Goal: Task Accomplishment & Management: Complete application form

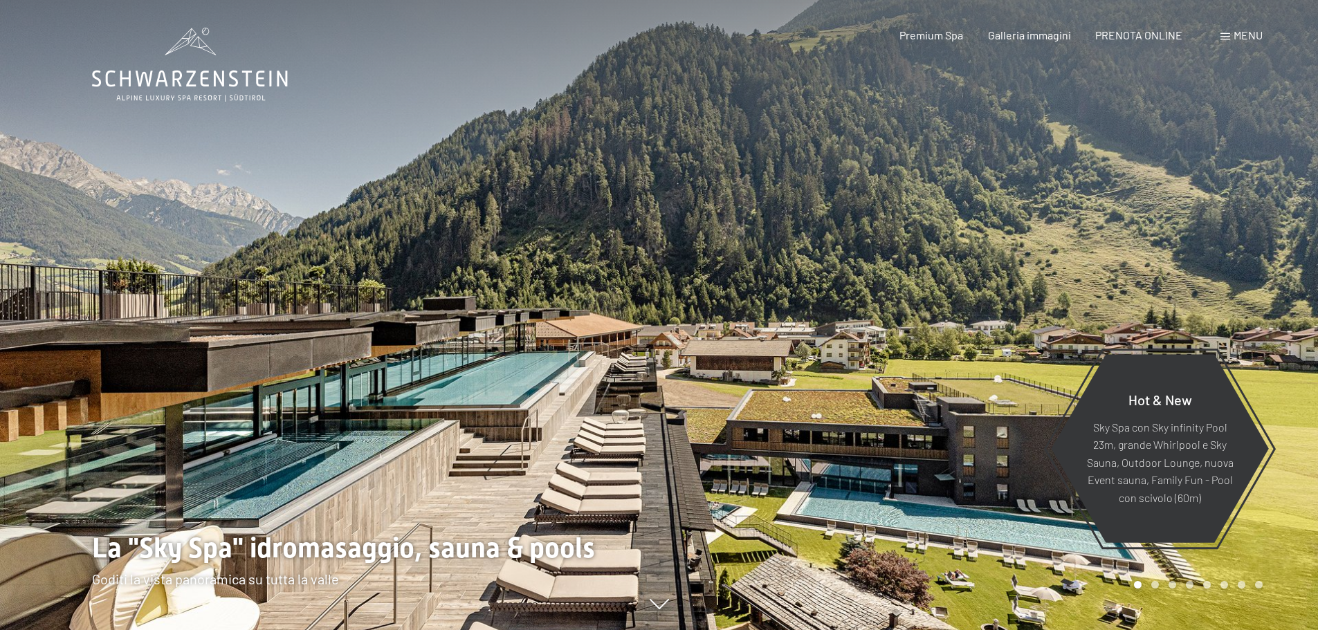
click at [1236, 32] on span "Menu" at bounding box center [1248, 34] width 29 height 13
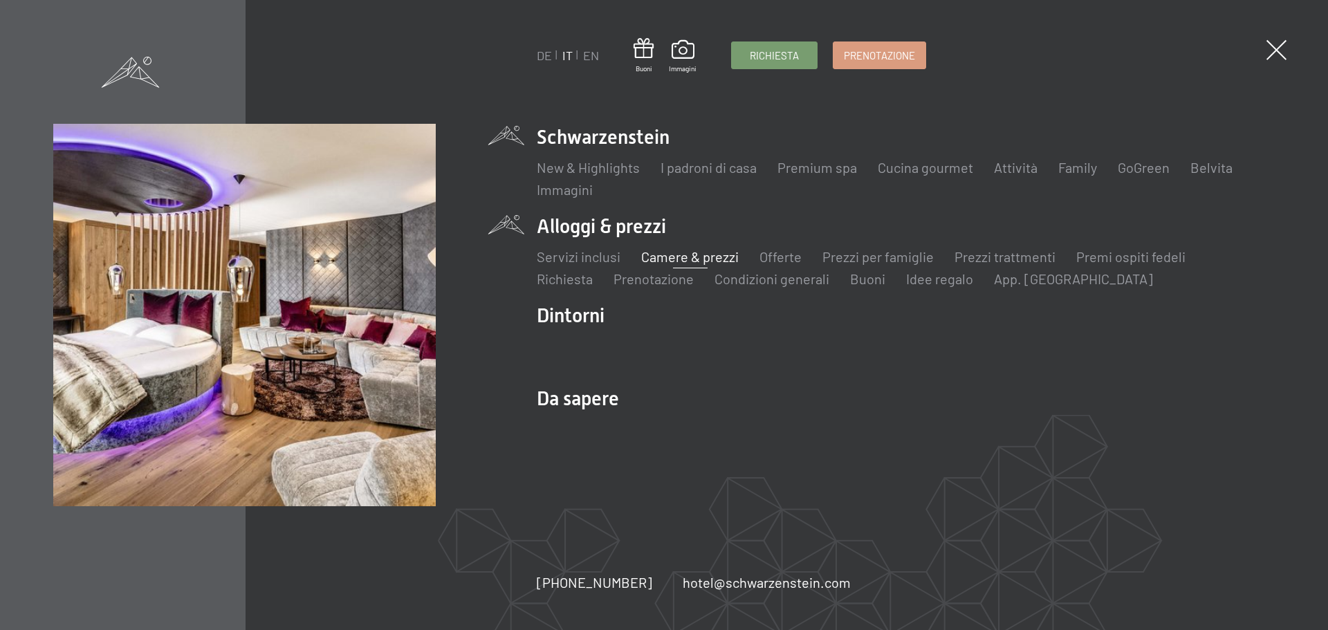
click at [697, 262] on link "Camere & prezzi" at bounding box center [690, 256] width 98 height 17
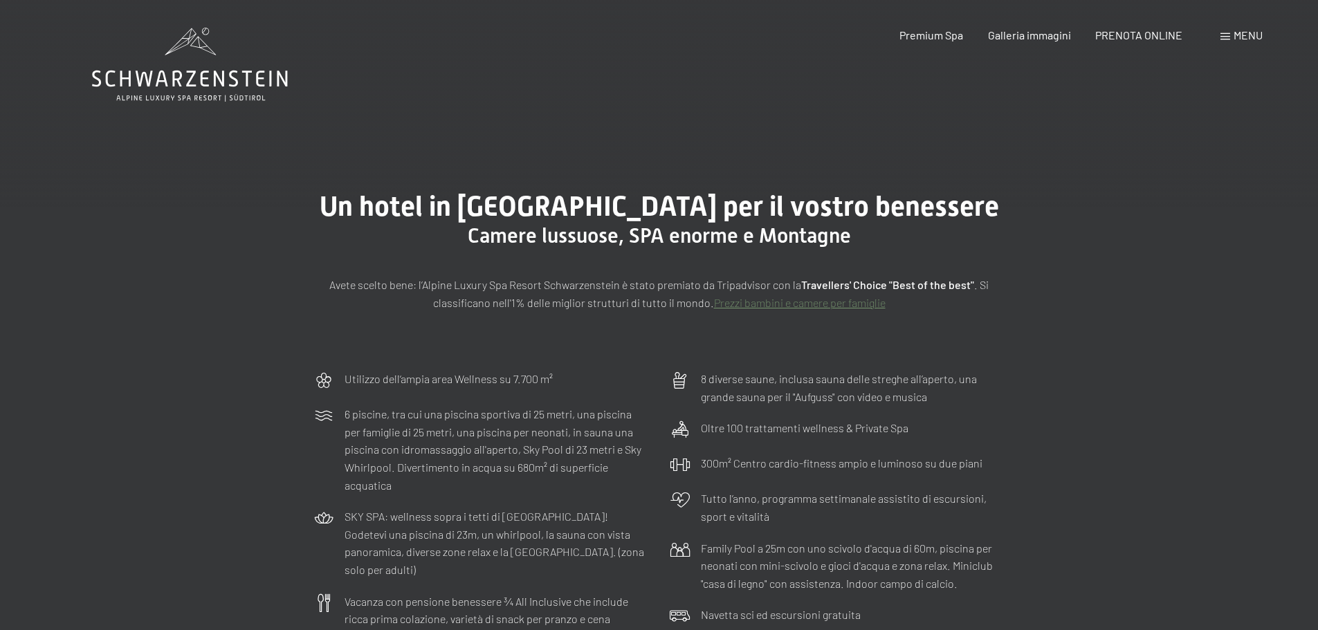
click at [1131, 399] on div "Utilizzo dell‘ampia area Wellness su 7.700 m² 6 piscine, tra cui una piscina sp…" at bounding box center [659, 551] width 1318 height 377
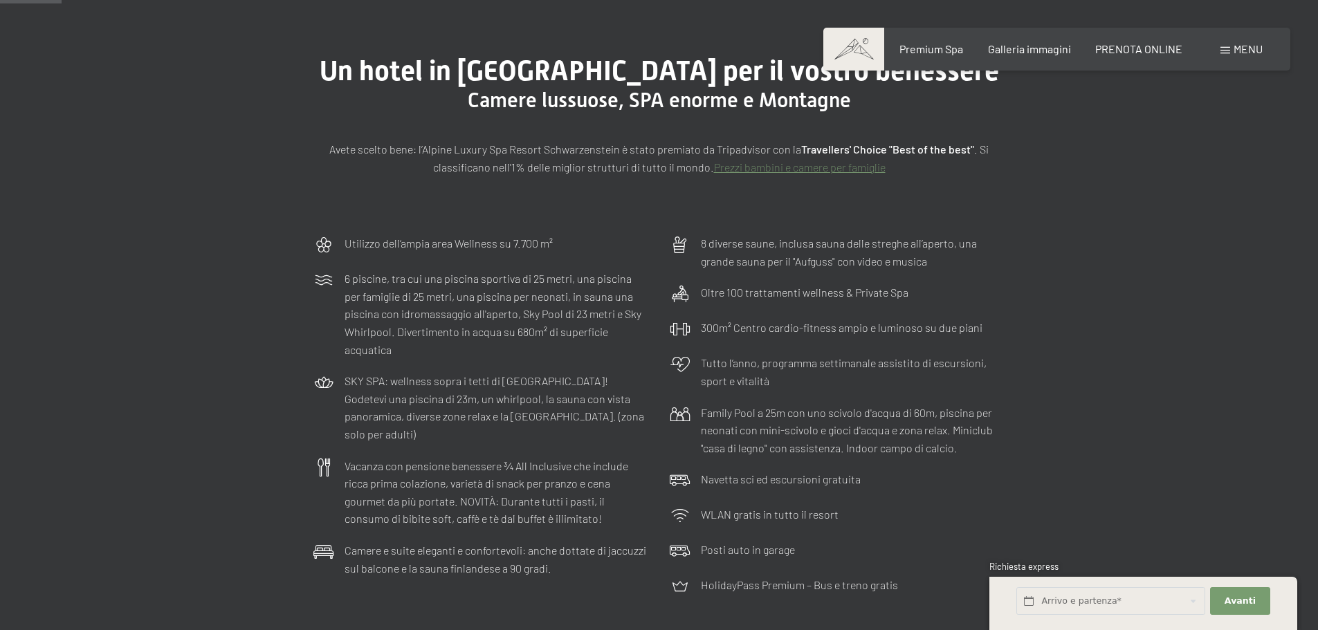
scroll to position [69, 0]
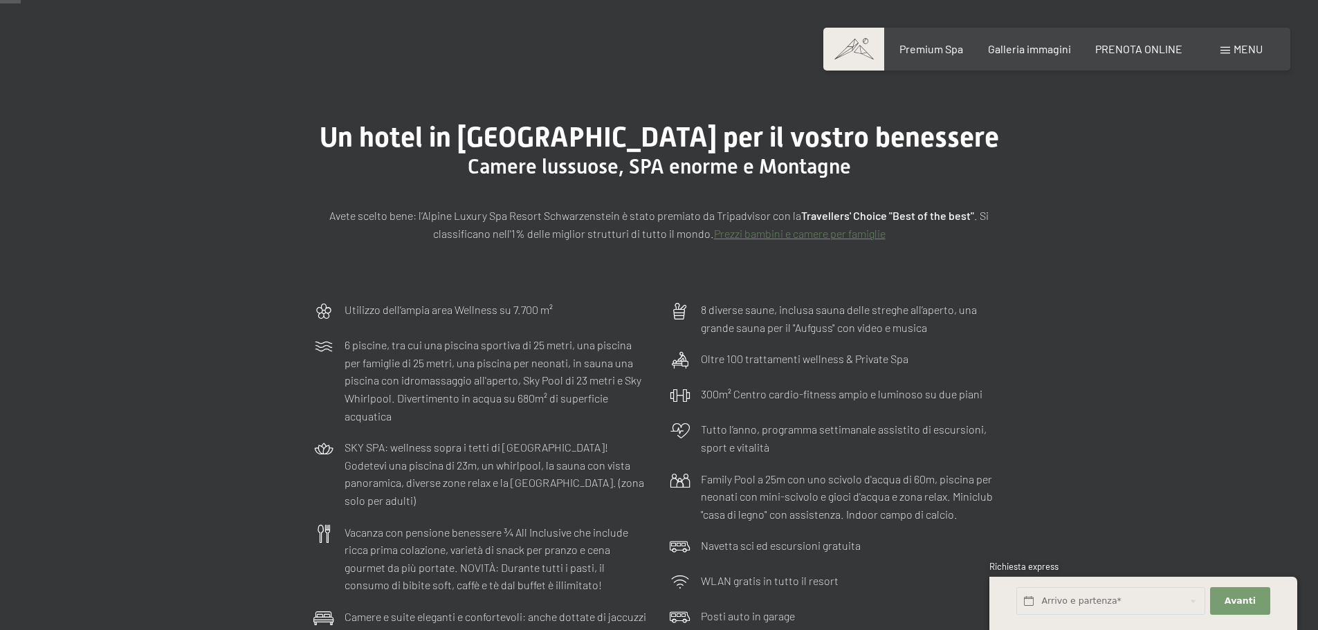
click at [190, 248] on div "Un hotel in Alto Adige per il vostro benessere Camere lussuose, SPA enorme e Mo…" at bounding box center [659, 181] width 1318 height 225
click at [200, 241] on div "Un hotel in Alto Adige per il vostro benessere Camere lussuose, SPA enorme e Mo…" at bounding box center [659, 181] width 1318 height 225
click at [296, 257] on div "Un hotel in Alto Adige per il vostro benessere Camere lussuose, SPA enorme e Mo…" at bounding box center [659, 181] width 1318 height 225
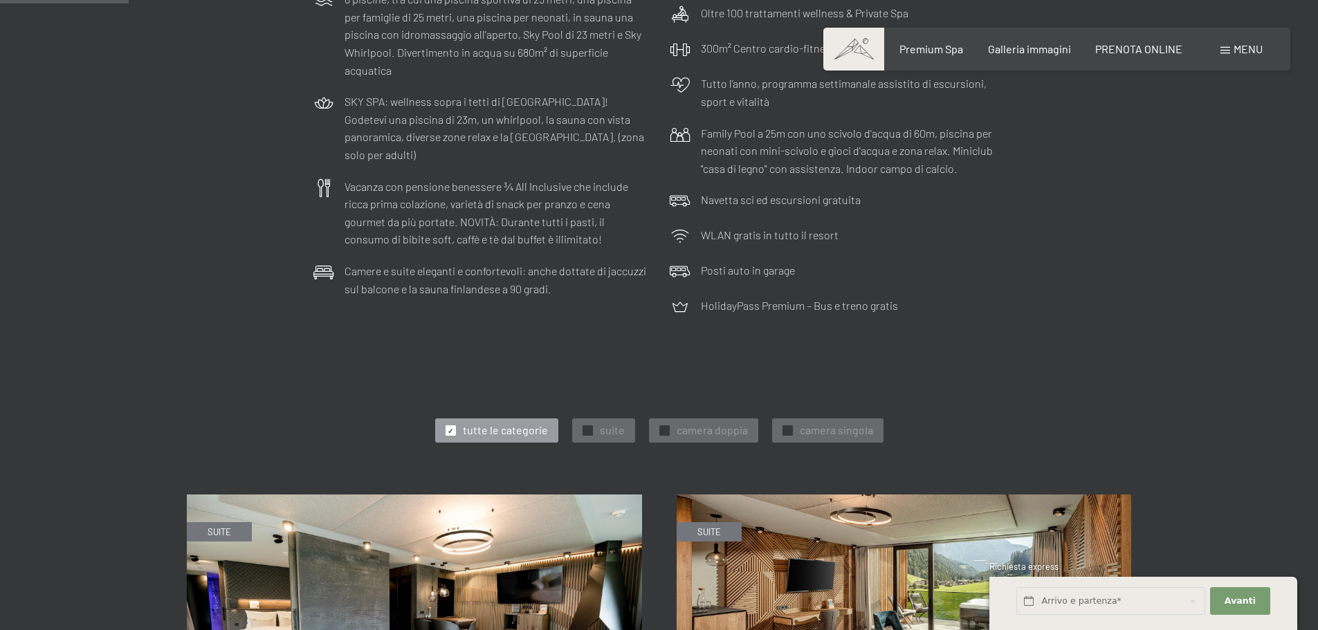
scroll to position [761, 0]
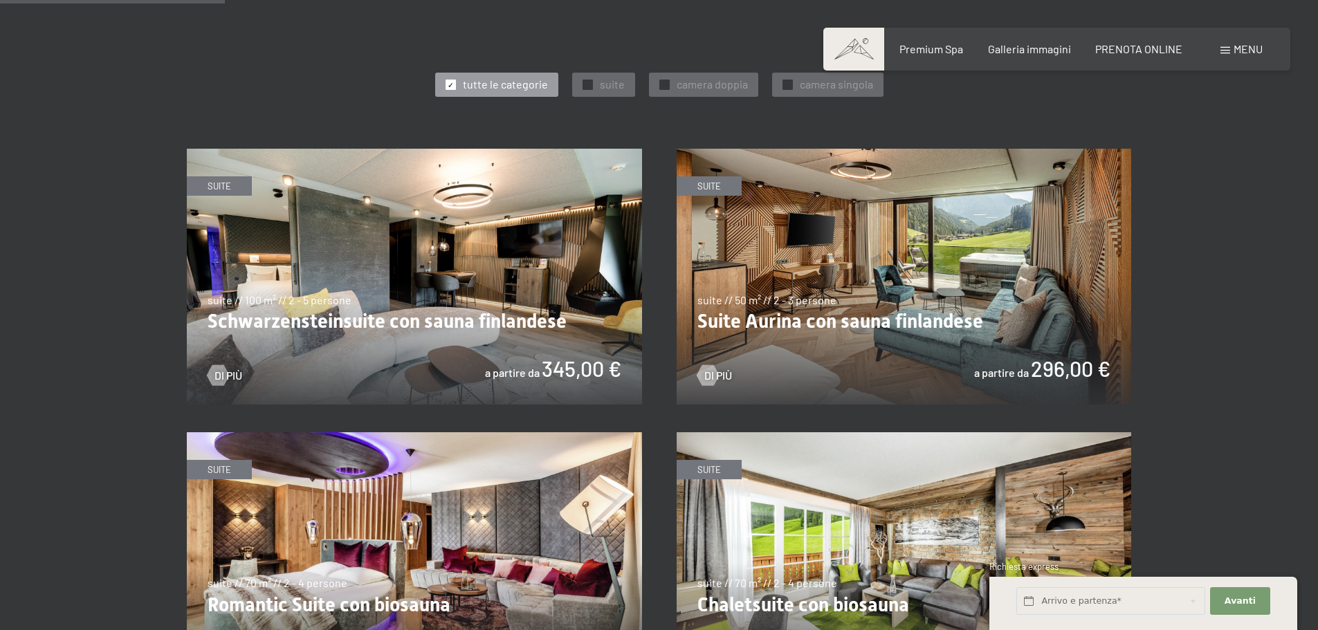
click at [830, 325] on img at bounding box center [904, 277] width 455 height 256
click at [982, 290] on img at bounding box center [904, 277] width 455 height 256
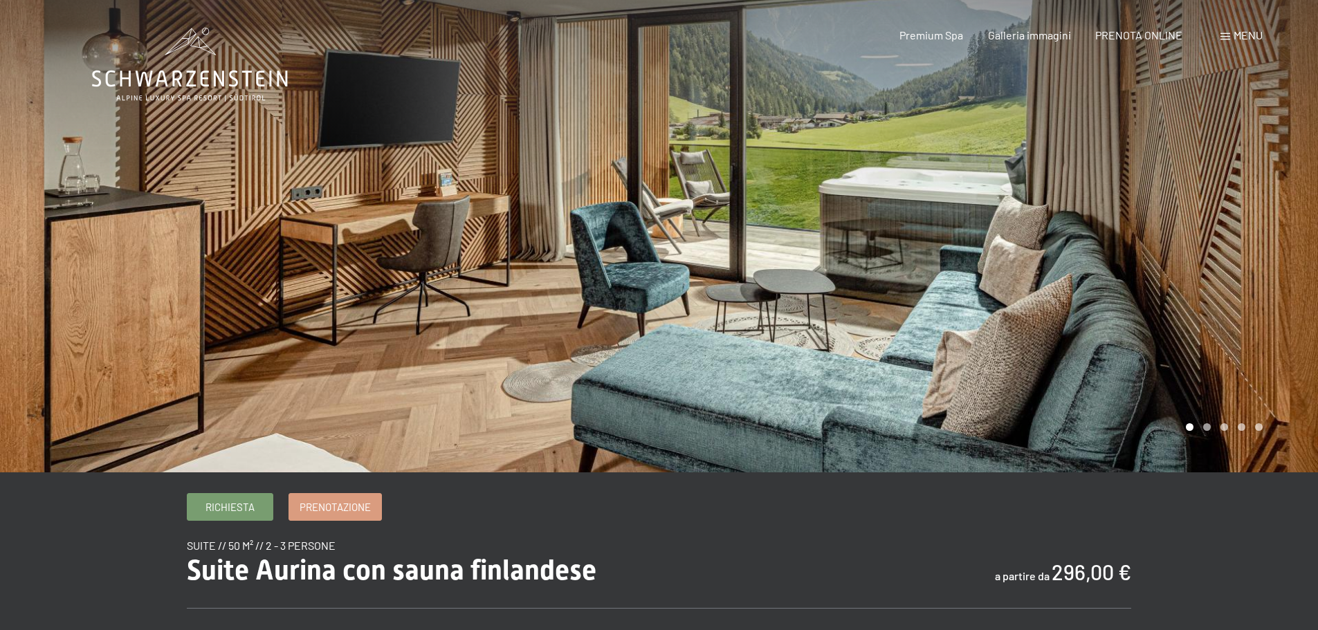
click at [1070, 241] on div at bounding box center [988, 236] width 659 height 473
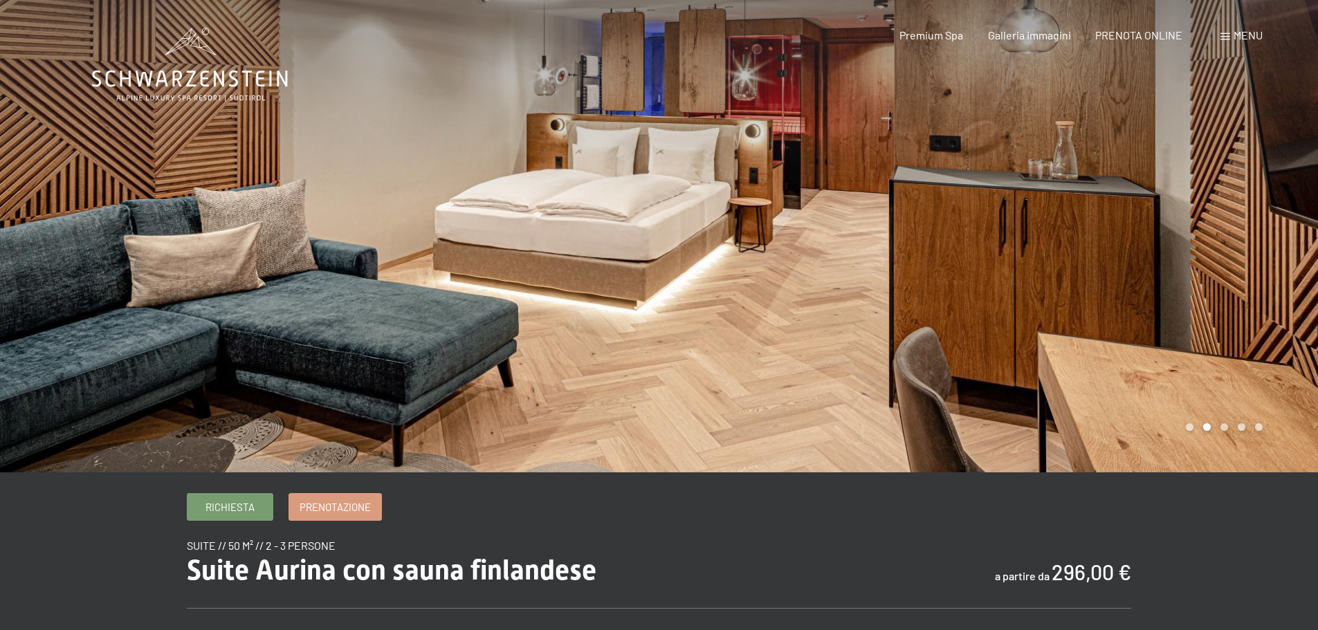
click at [1070, 241] on div at bounding box center [988, 236] width 659 height 473
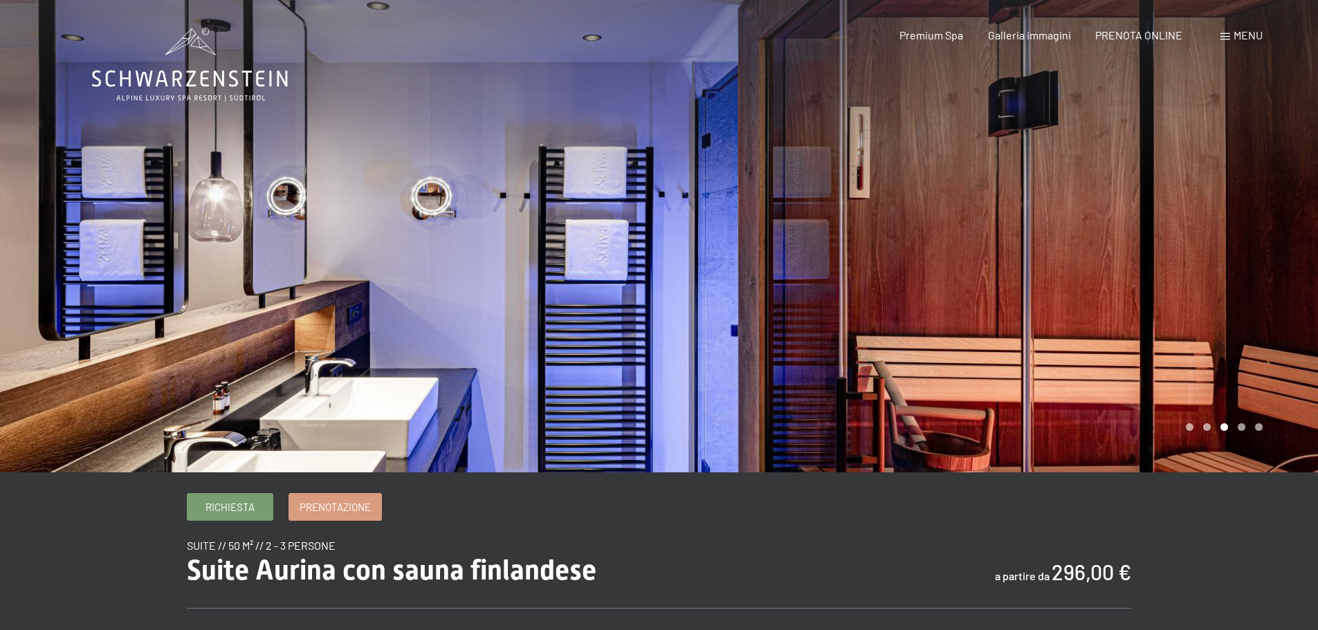
click at [1034, 268] on div at bounding box center [988, 236] width 659 height 473
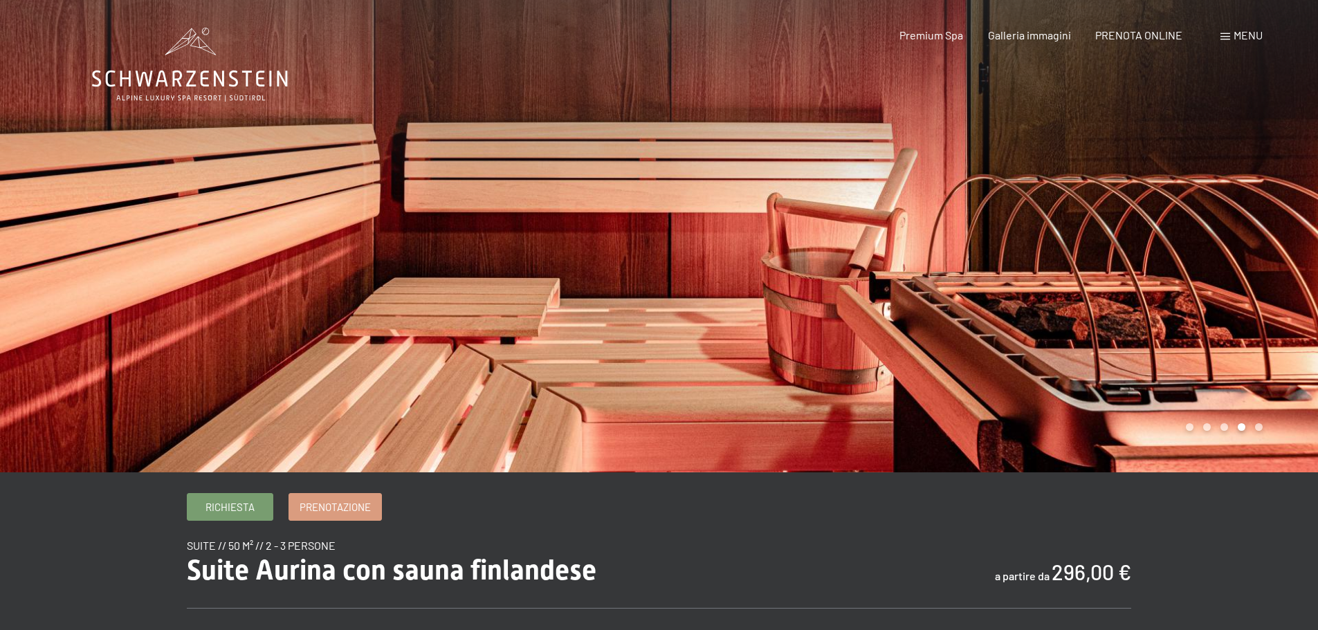
click at [1034, 268] on div at bounding box center [988, 236] width 659 height 473
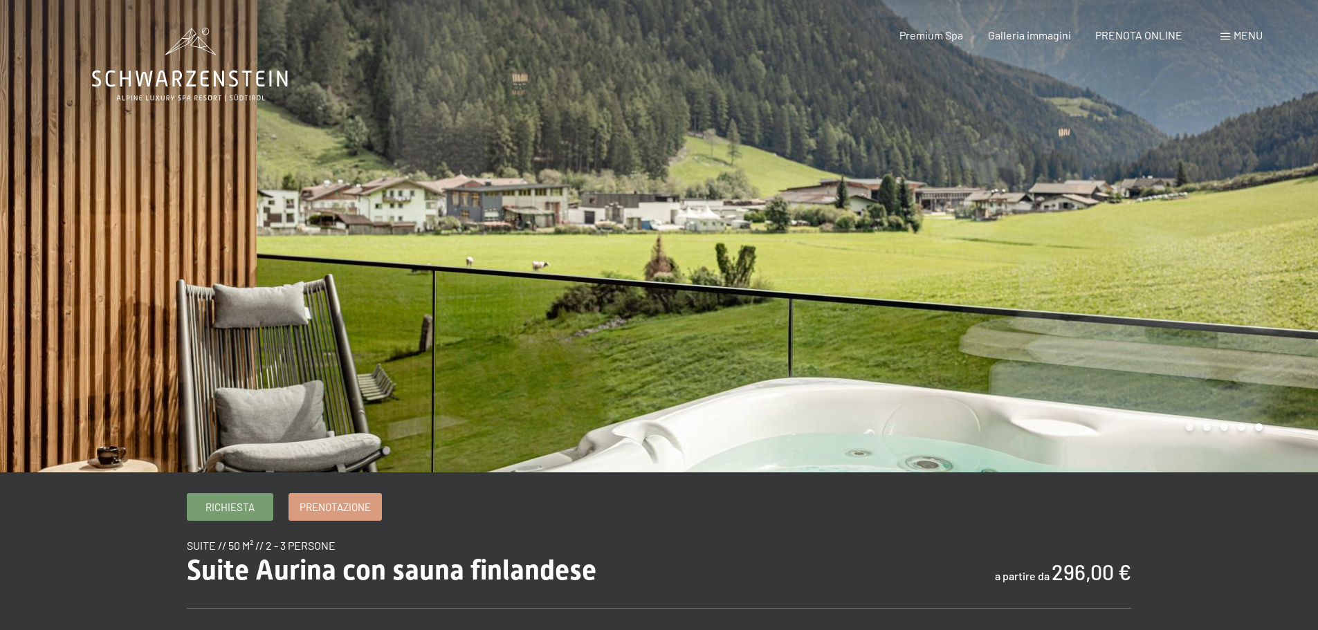
click at [1034, 268] on div at bounding box center [988, 236] width 659 height 473
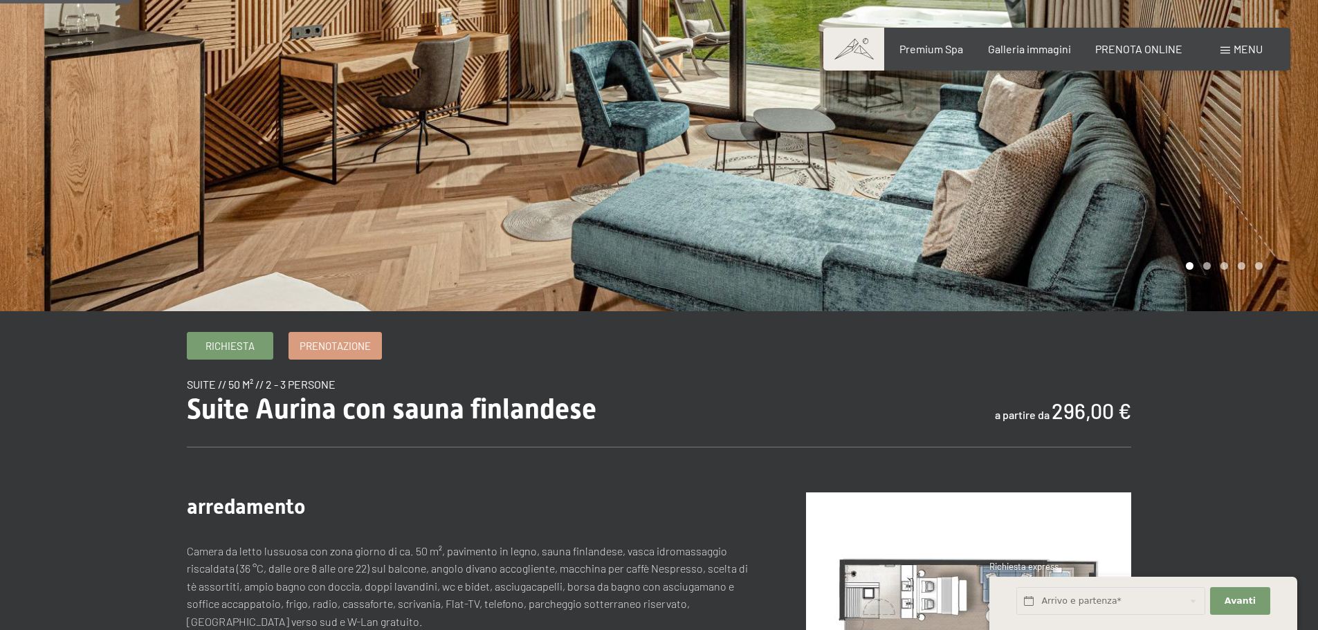
scroll to position [208, 0]
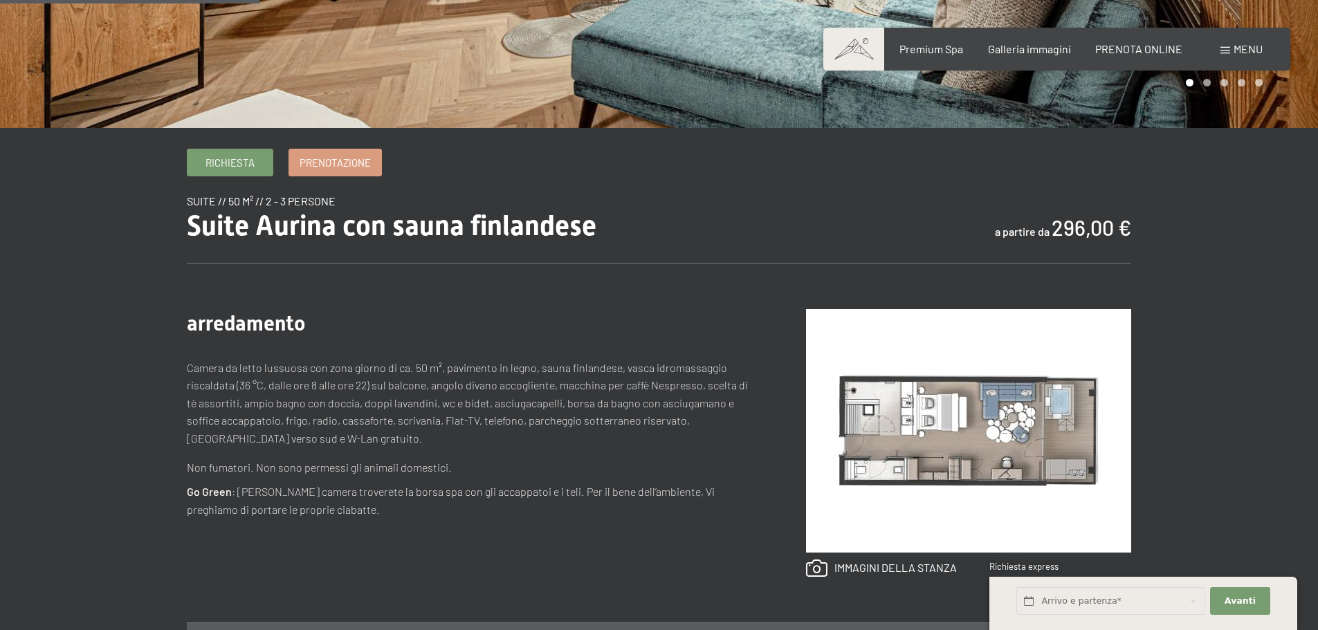
scroll to position [346, 0]
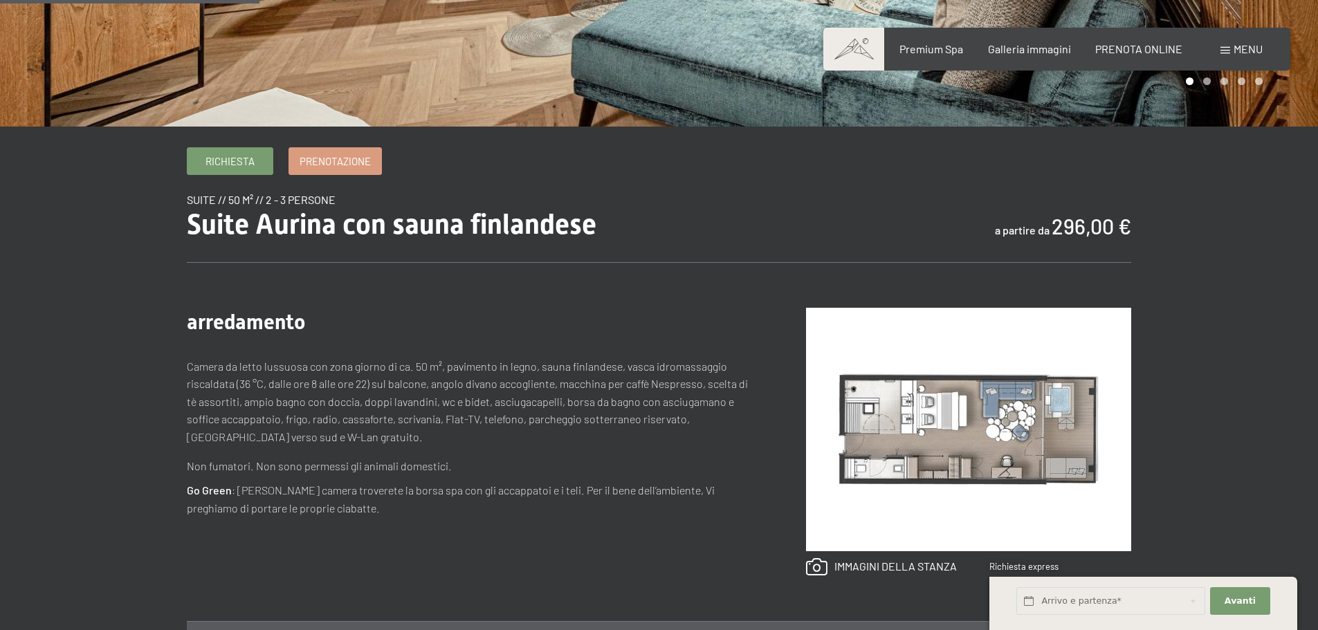
click at [522, 345] on div "arredamento Camera da letto lussuosa con zona giorno di ca. 50 m², pavimento in…" at bounding box center [469, 442] width 564 height 268
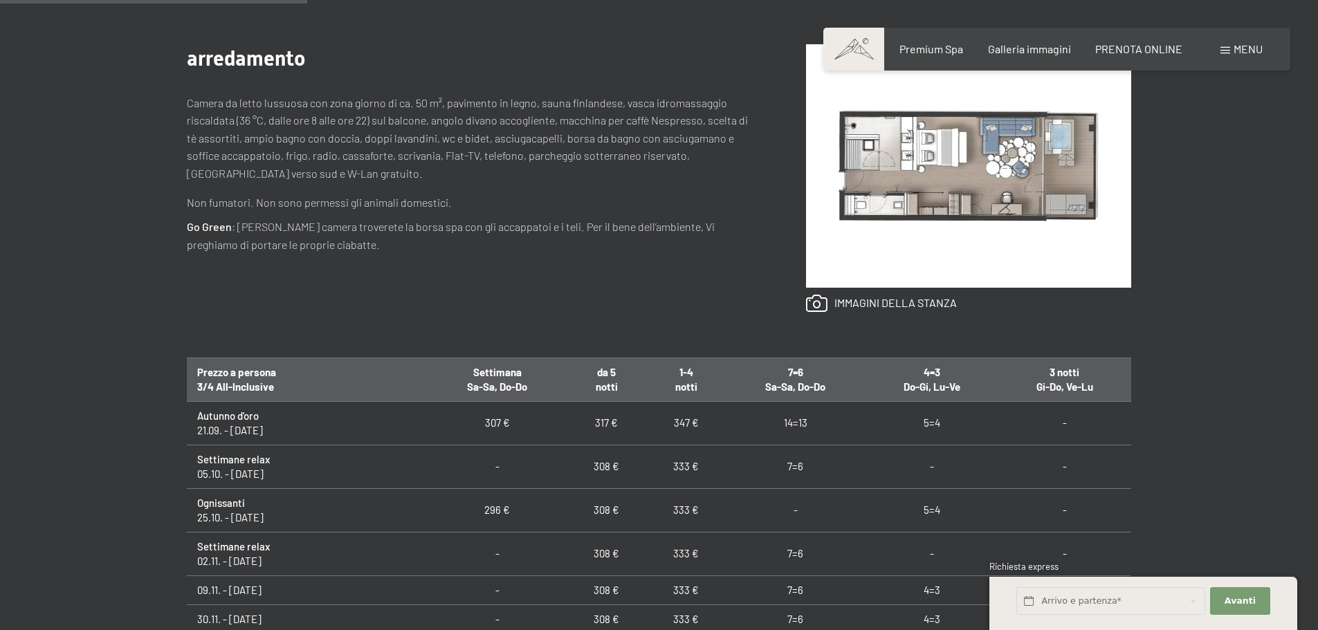
scroll to position [623, 0]
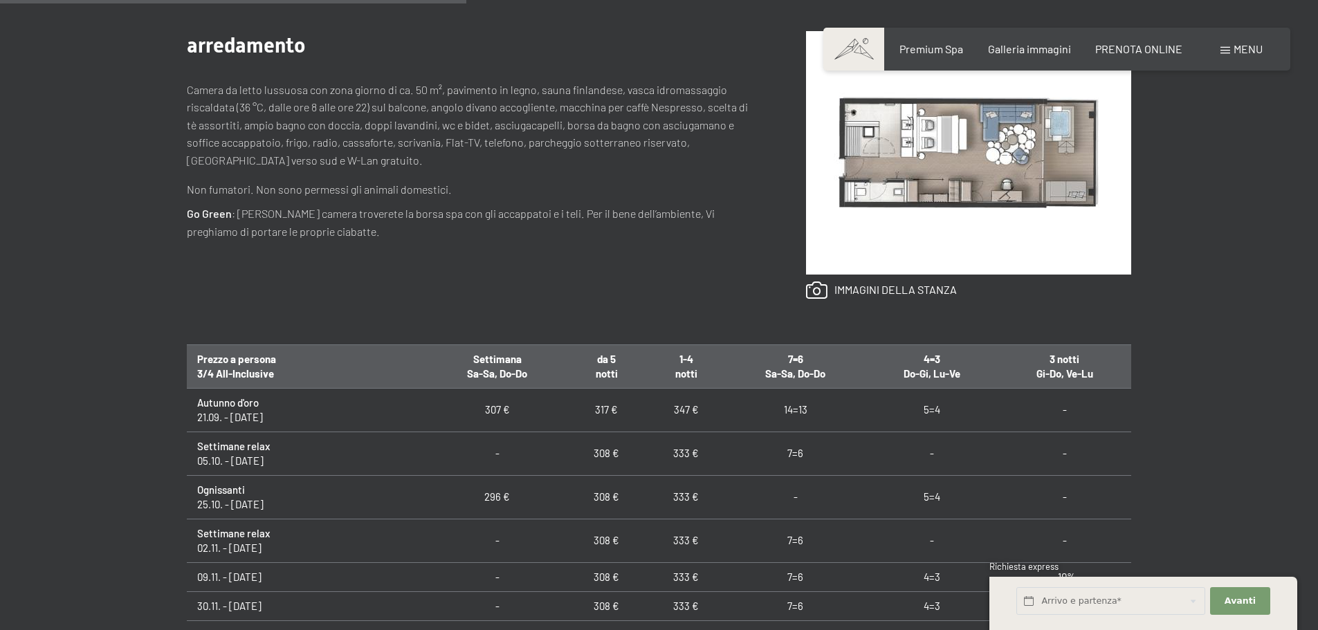
click at [91, 321] on div "Richiesta Prenotazione suite // 50 m² // 2 - 3 persone Suite Aurina con sauna f…" at bounding box center [659, 321] width 1318 height 901
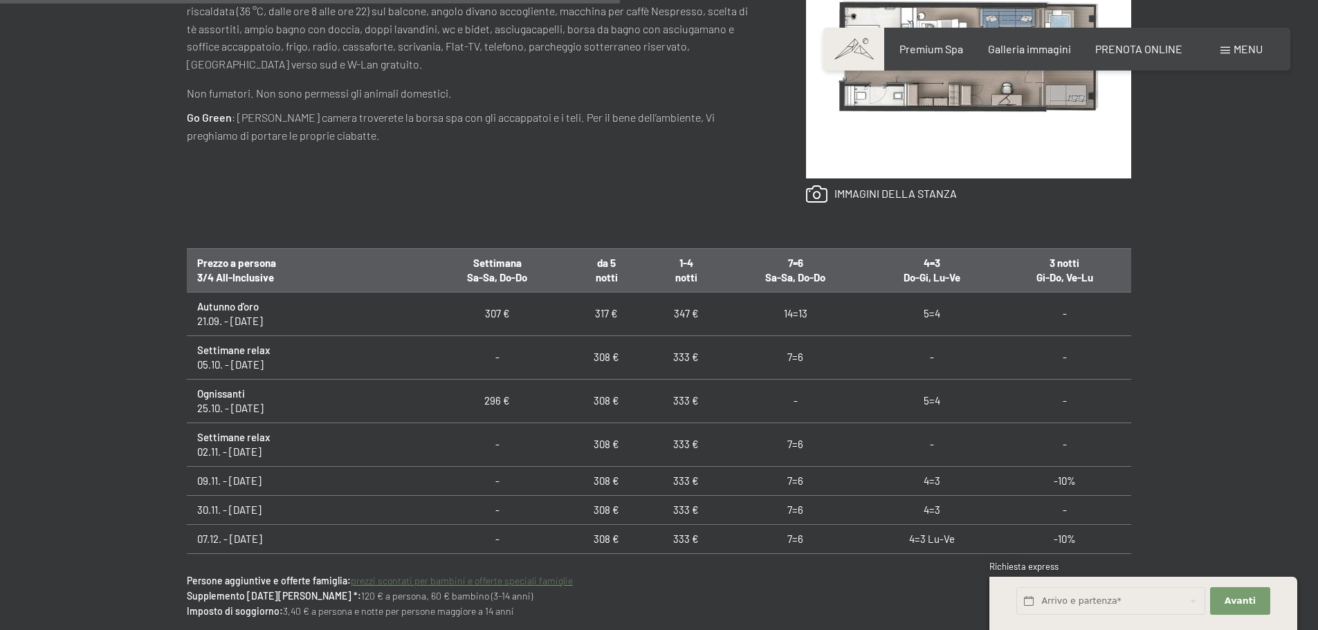
scroll to position [899, 0]
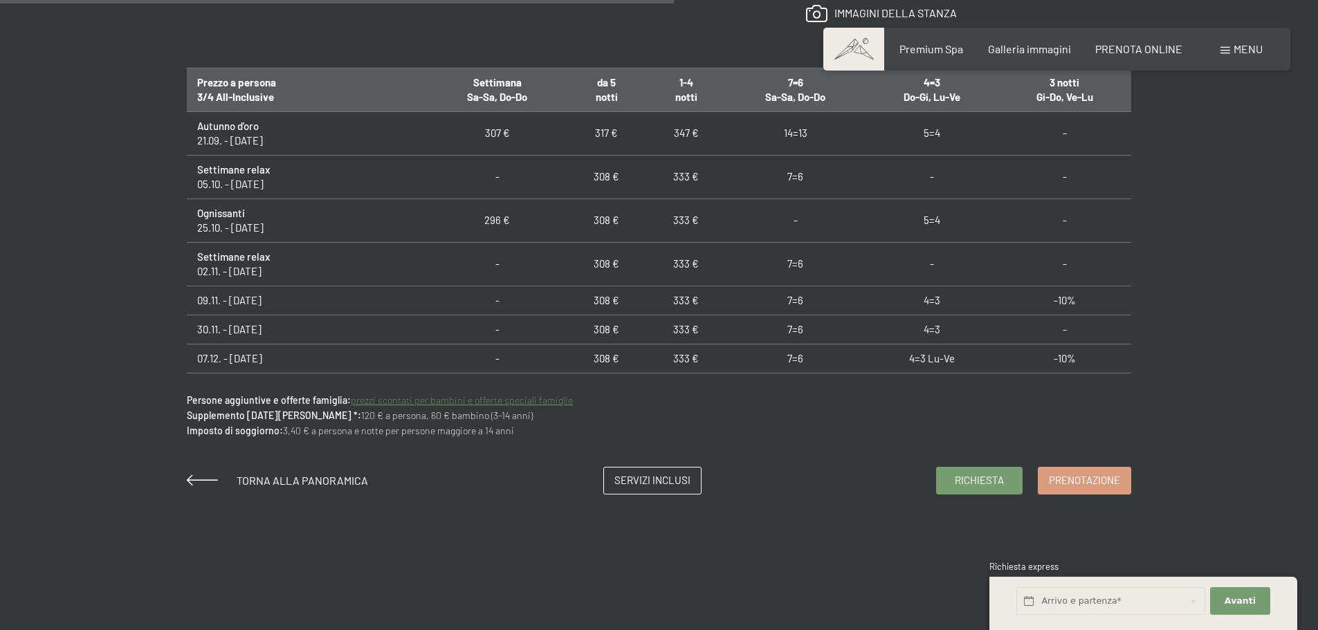
click at [91, 321] on div "Richiesta Prenotazione suite // 50 m² // 2 - 3 persone Suite Aurina con sauna f…" at bounding box center [659, 44] width 1318 height 901
click at [104, 227] on div "Richiesta Prenotazione suite // 50 m² // 2 - 3 persone Suite Aurina con sauna f…" at bounding box center [659, 44] width 1318 height 901
click at [158, 286] on div "Richiesta Prenotazione suite // 50 m² // 2 - 3 persone Suite Aurina con sauna f…" at bounding box center [659, 44] width 1048 height 901
click at [626, 401] on p "Persone aggiuntive e offerte famiglia: prezzi scontati per bambini e offerte sp…" at bounding box center [659, 416] width 944 height 46
click at [951, 482] on link "Richiesta" at bounding box center [979, 479] width 85 height 26
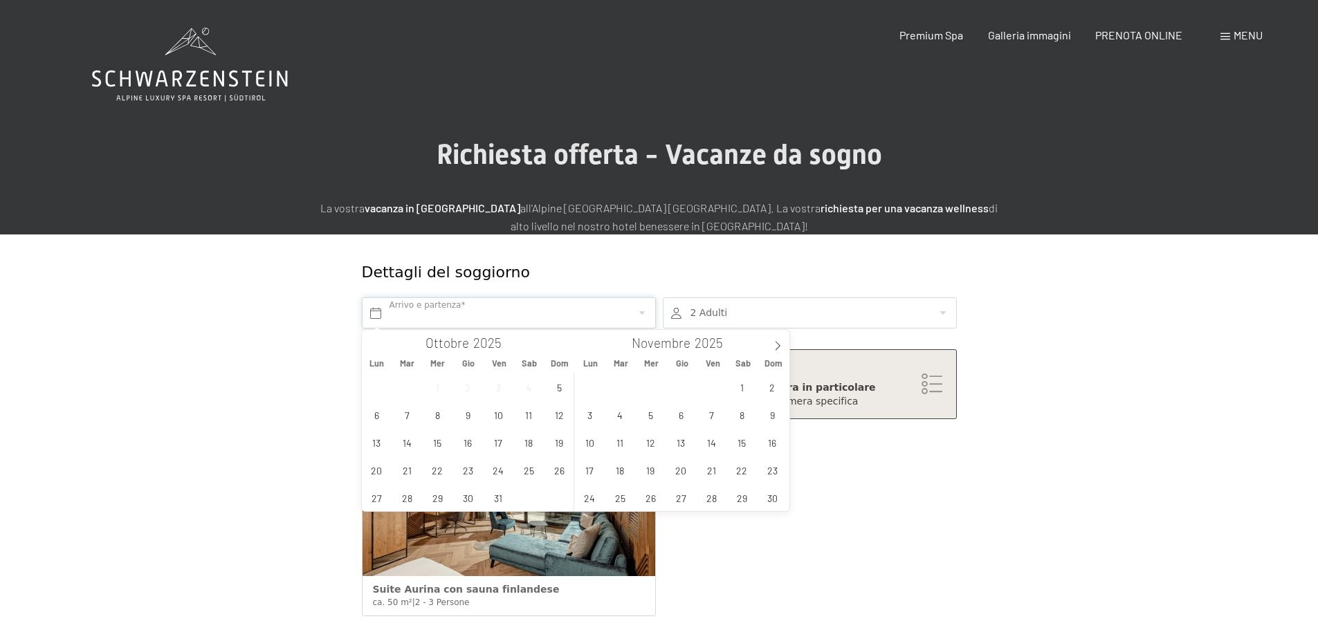
click at [471, 315] on input "text" at bounding box center [509, 313] width 294 height 31
click at [773, 349] on icon at bounding box center [778, 346] width 10 height 10
type input "2026"
click at [773, 349] on icon at bounding box center [778, 346] width 10 height 10
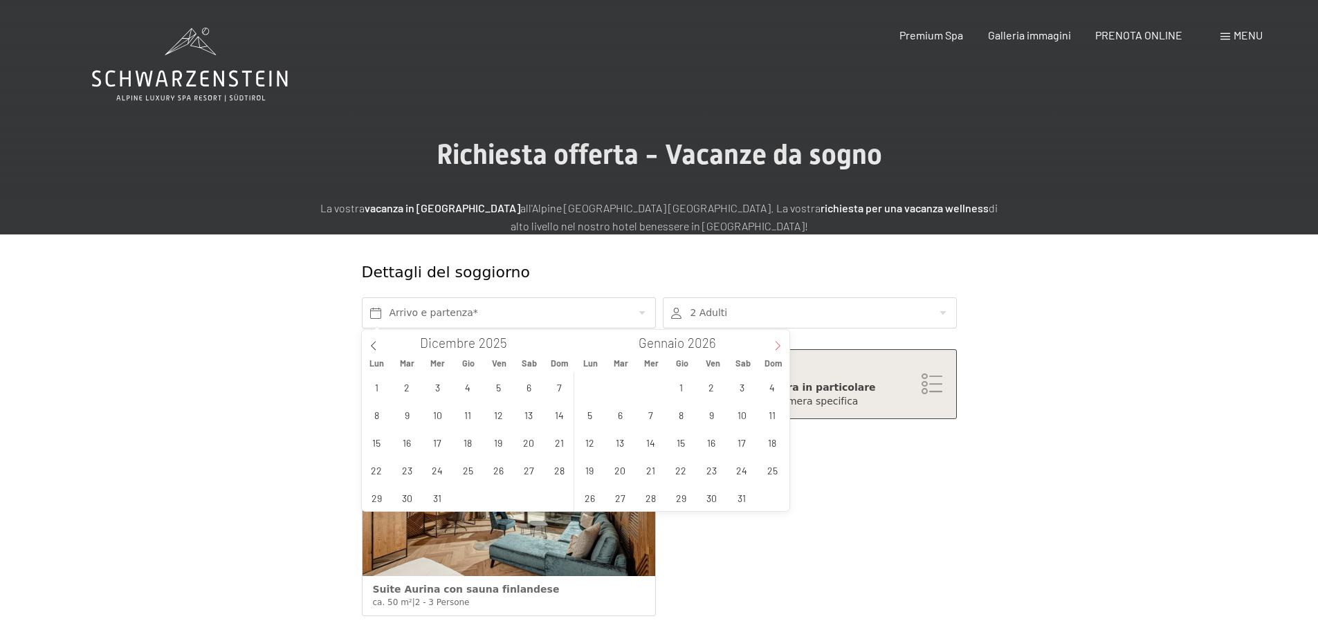
type input "2026"
click at [746, 441] on span "14" at bounding box center [742, 442] width 27 height 27
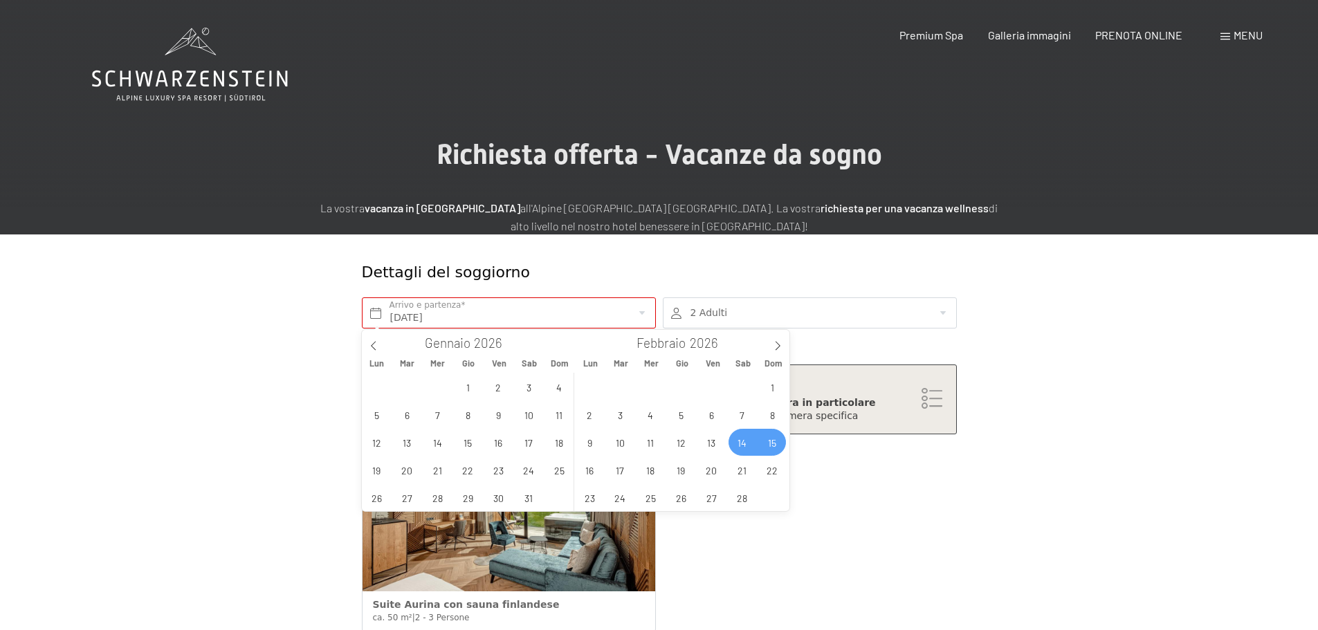
click at [775, 443] on span "15" at bounding box center [772, 442] width 27 height 27
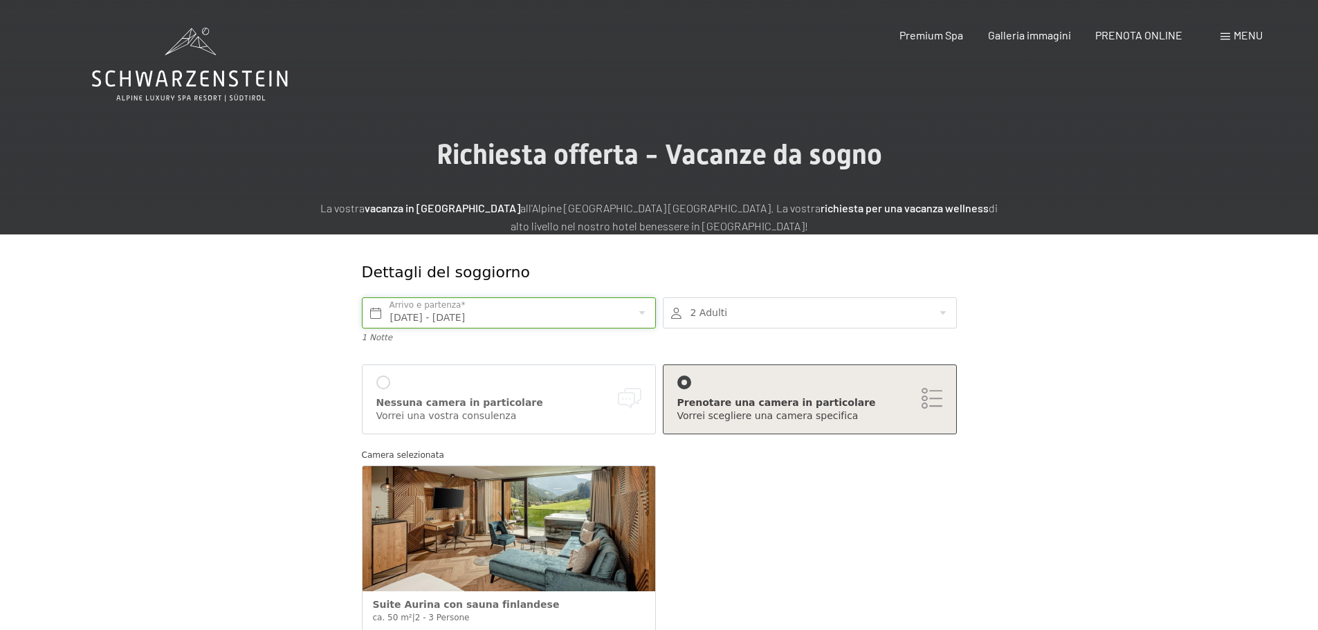
click at [429, 313] on input "Sab. 14/02/2026 - Dom. 15/02/2026" at bounding box center [509, 313] width 294 height 31
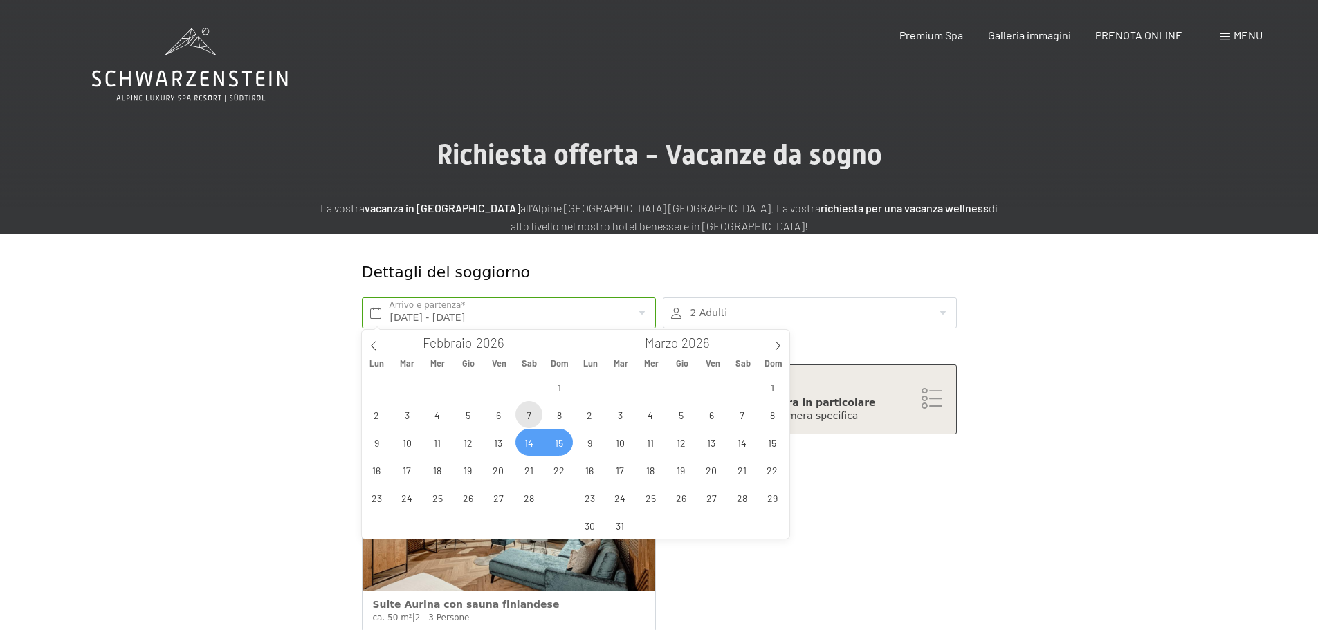
click at [531, 414] on span "7" at bounding box center [528, 414] width 27 height 27
click at [551, 414] on span "8" at bounding box center [559, 414] width 27 height 27
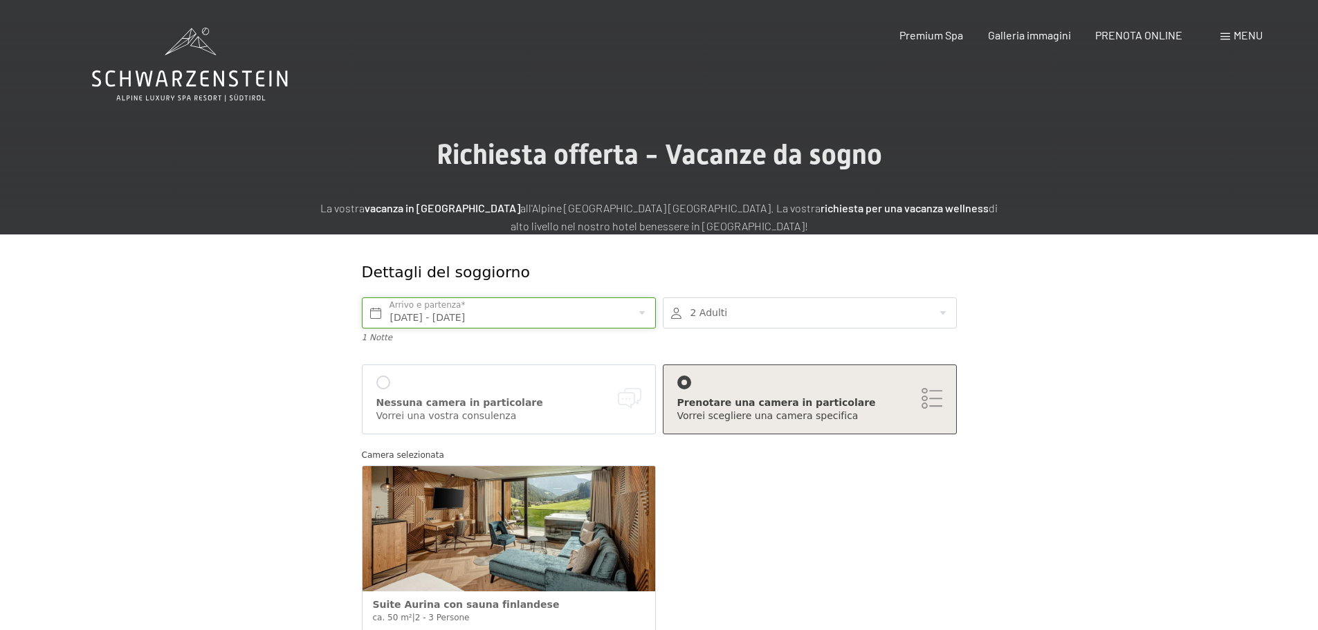
click at [513, 315] on input "Sab. 07/02/2026 - Dom. 08/02/2026" at bounding box center [509, 313] width 294 height 31
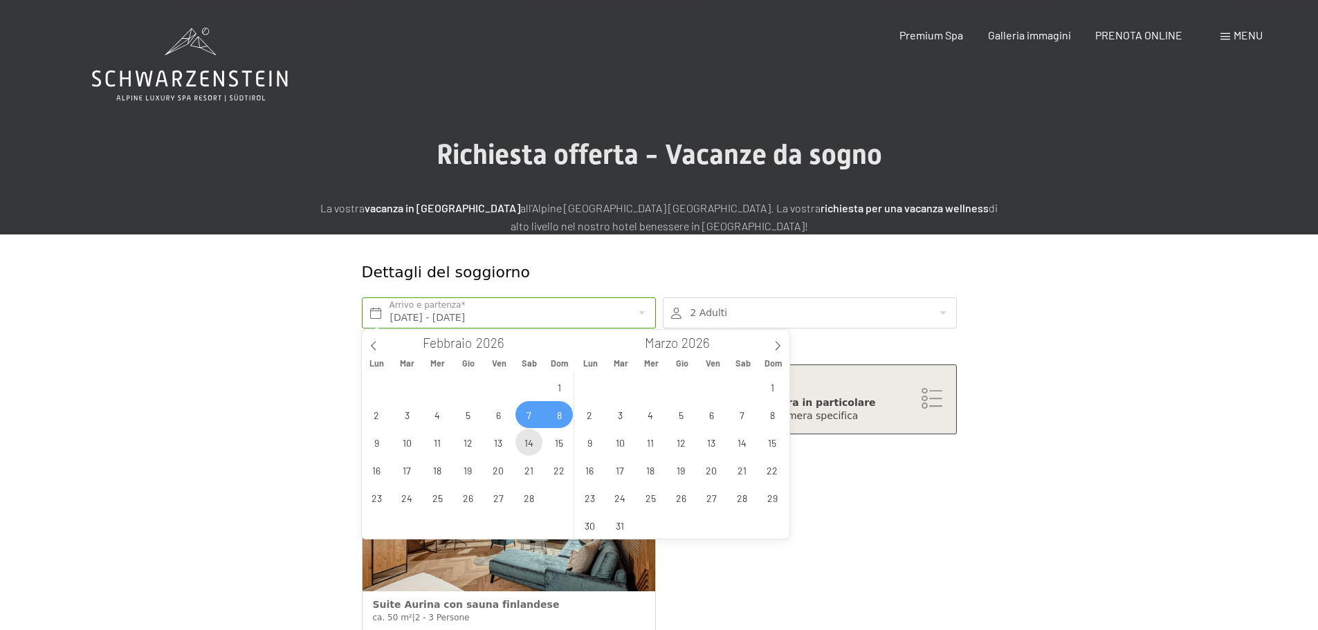
click at [530, 446] on span "14" at bounding box center [528, 442] width 27 height 27
click at [548, 438] on span "15" at bounding box center [559, 442] width 27 height 27
type input "Sab. 14/02/2026 - Dom. 15/02/2026"
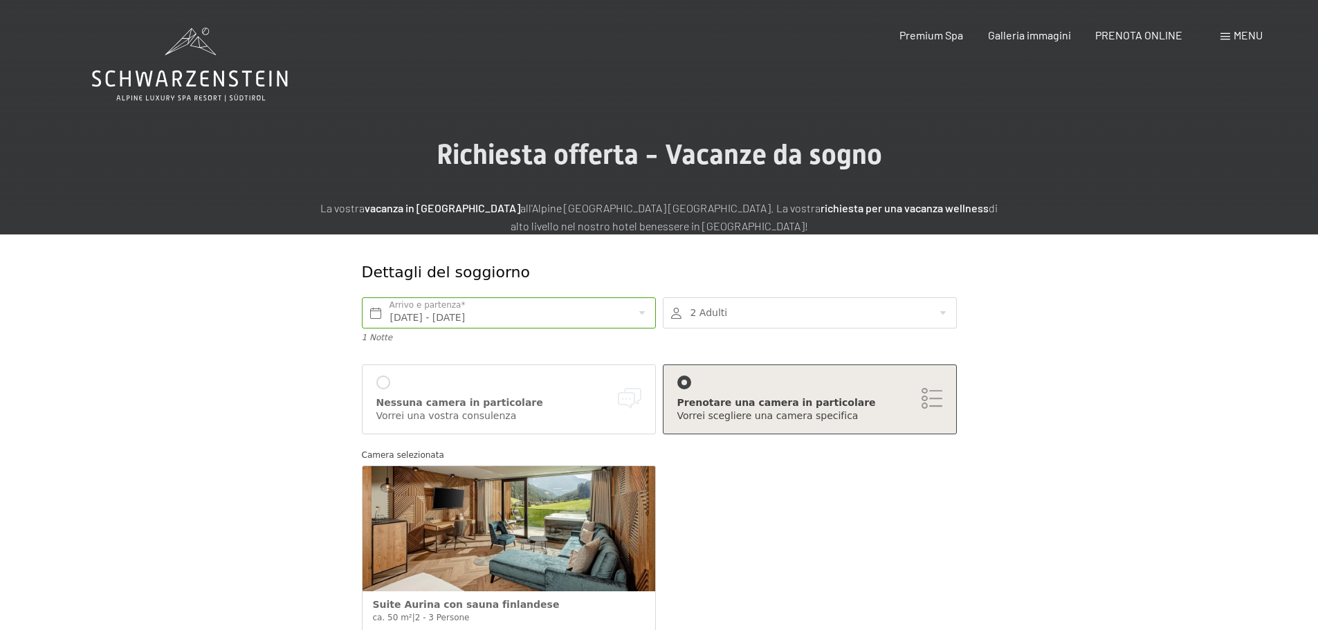
click at [713, 313] on div at bounding box center [810, 313] width 294 height 31
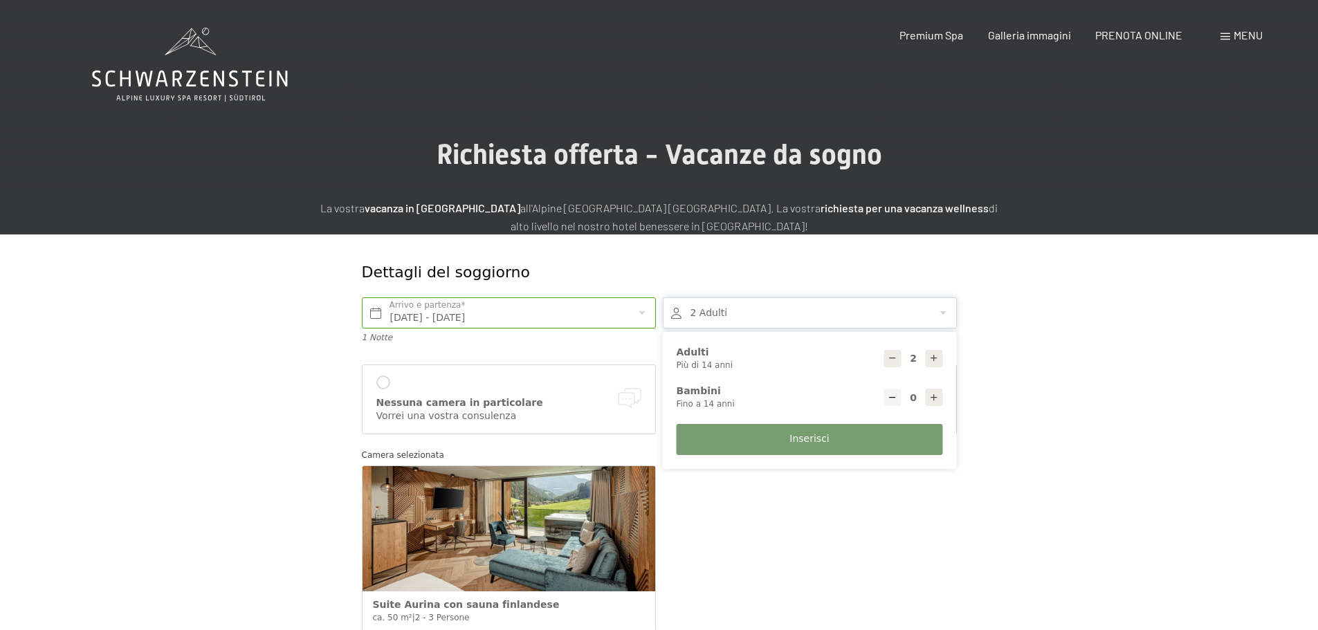
click at [713, 313] on div at bounding box center [810, 313] width 294 height 31
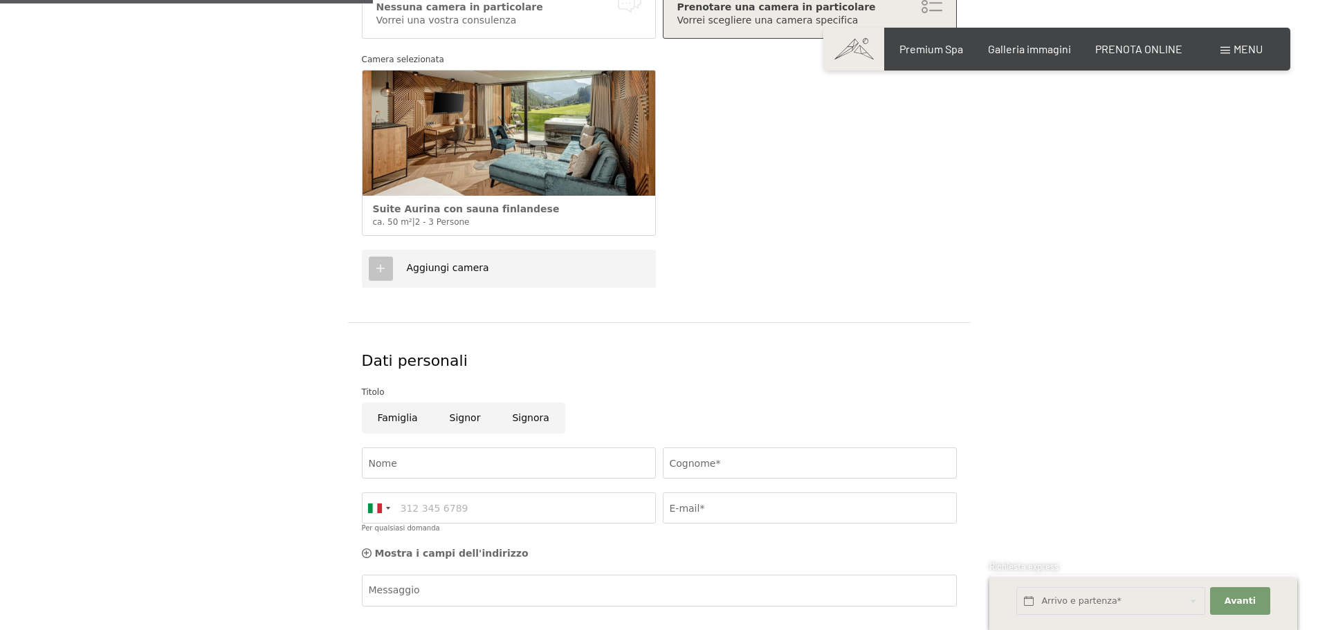
scroll to position [415, 0]
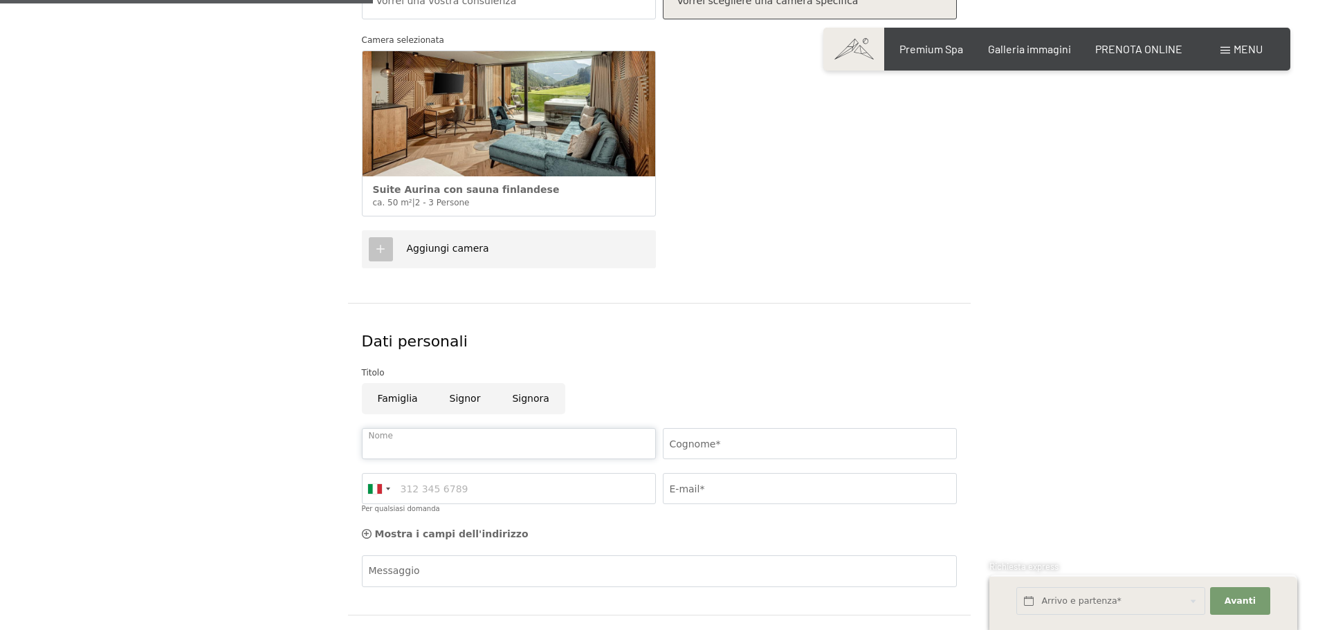
click at [384, 451] on input "Nome" at bounding box center [509, 443] width 294 height 31
type input "giulia"
click at [745, 453] on input "Cognome*" at bounding box center [810, 443] width 294 height 31
type input "zobbi"
click at [450, 492] on input "Per qualsiasi domanda" at bounding box center [509, 488] width 294 height 31
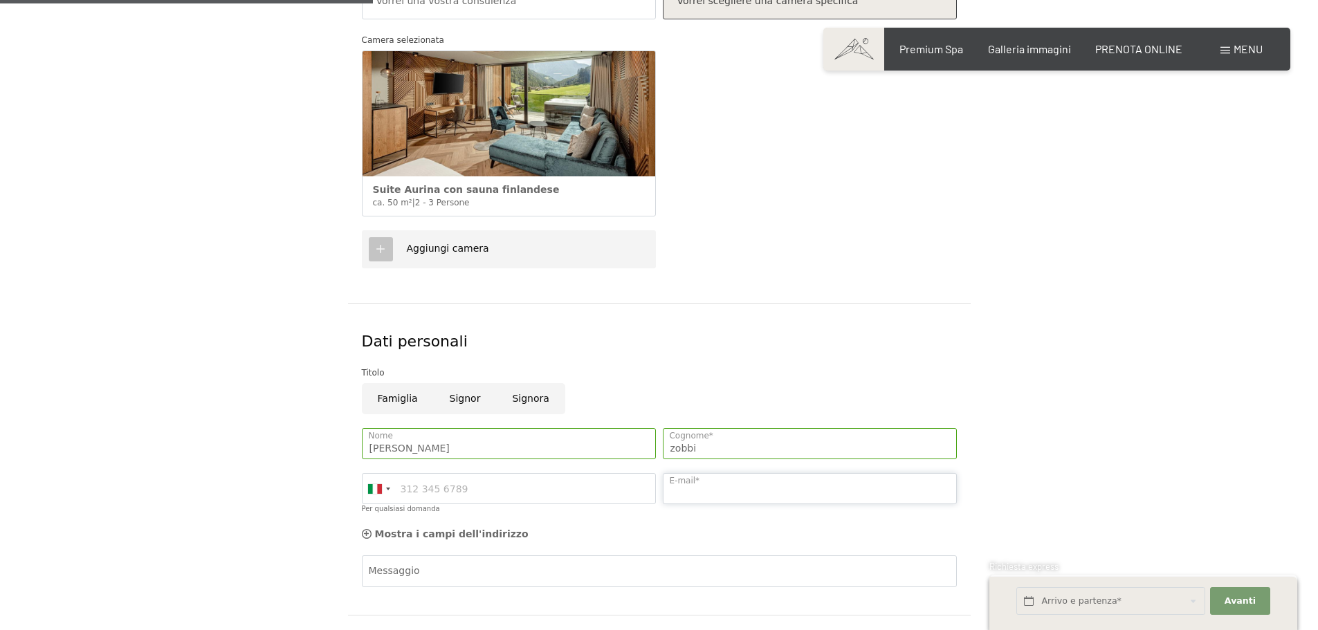
click at [741, 495] on input "E-mail*" at bounding box center [810, 488] width 294 height 31
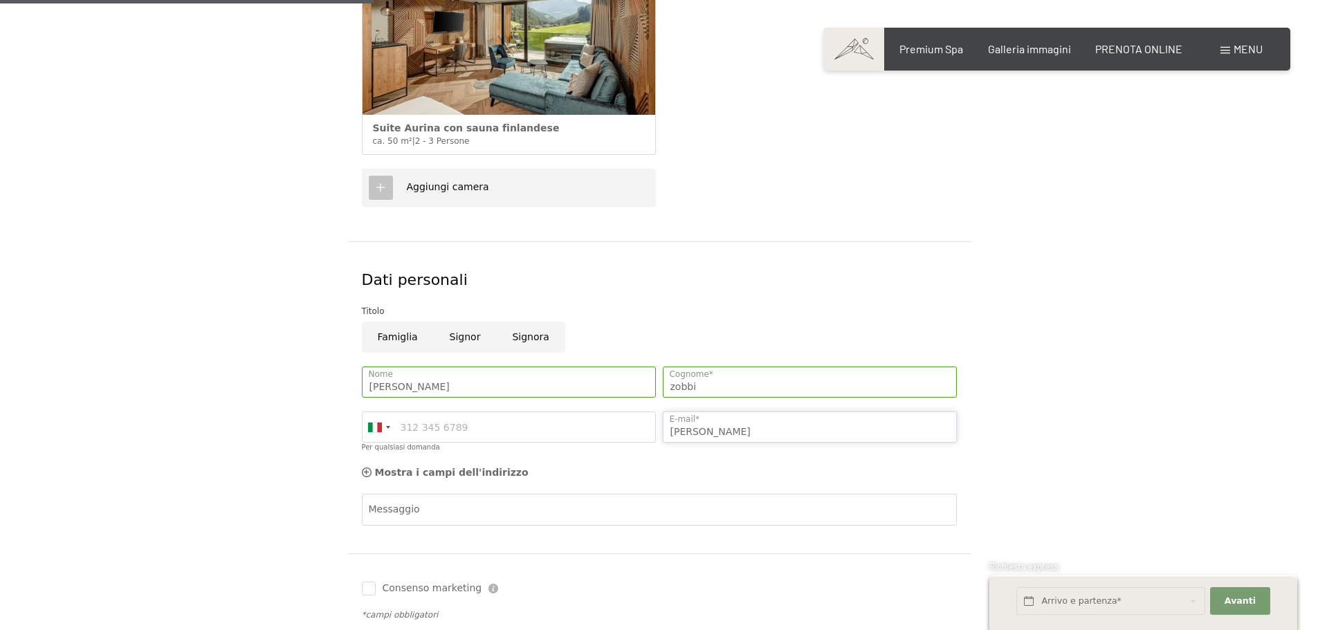
scroll to position [623, 0]
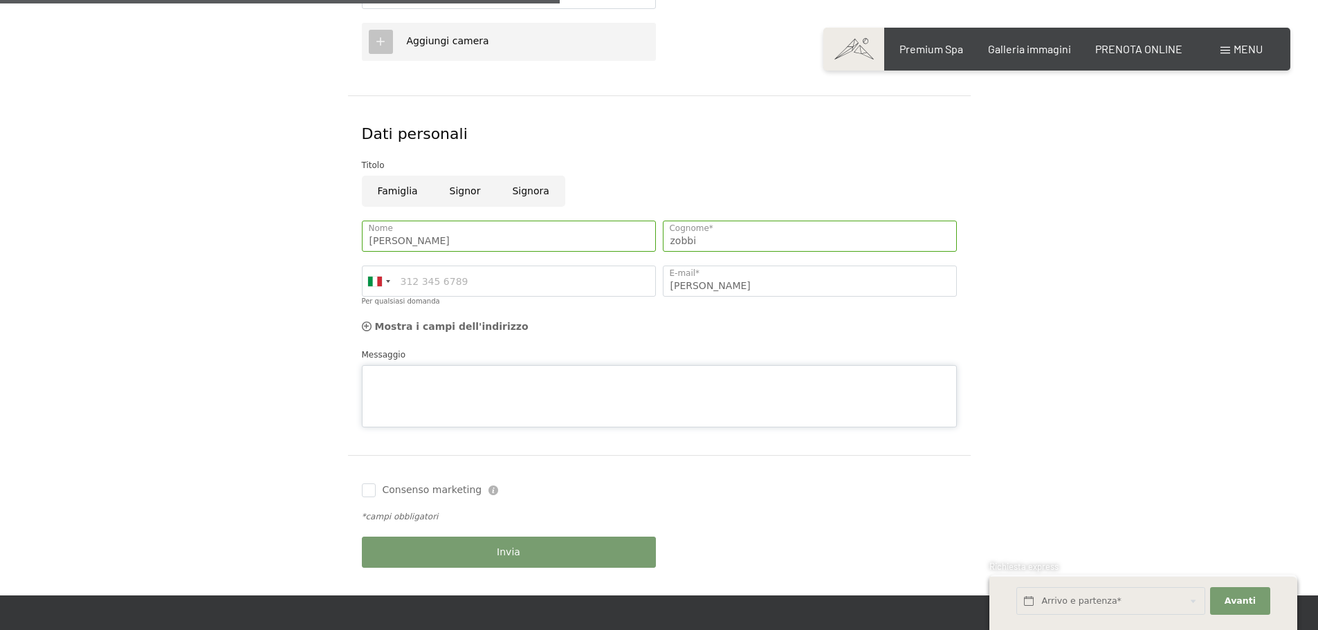
click at [436, 356] on div "Messaggio" at bounding box center [659, 388] width 595 height 80
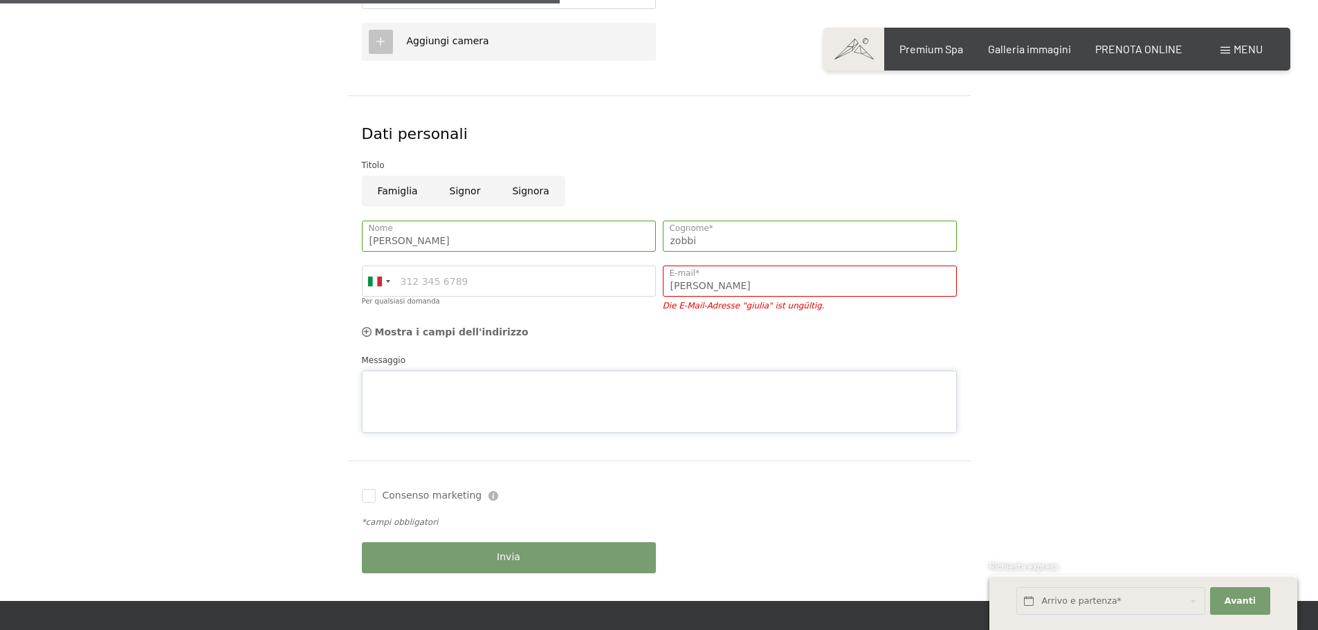
click at [455, 411] on textarea "Messaggio" at bounding box center [659, 402] width 595 height 62
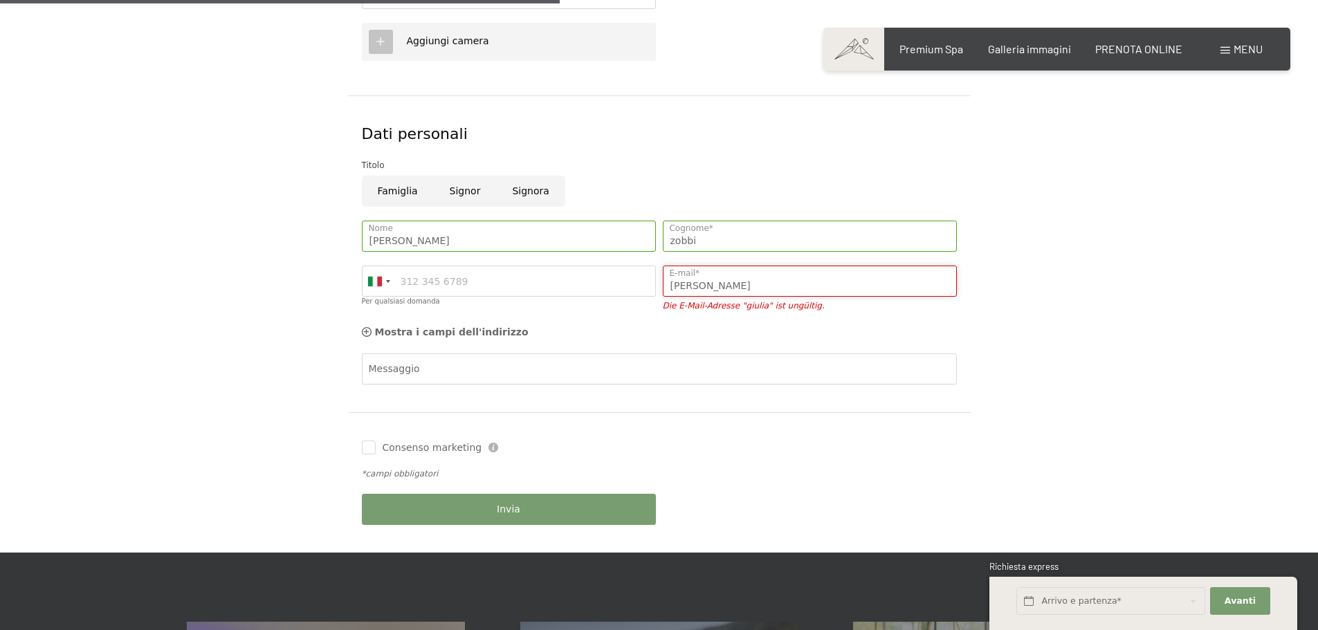
click at [768, 292] on input "giulia" at bounding box center [810, 281] width 294 height 31
type input "giulia.zobbi.91@gmail.com"
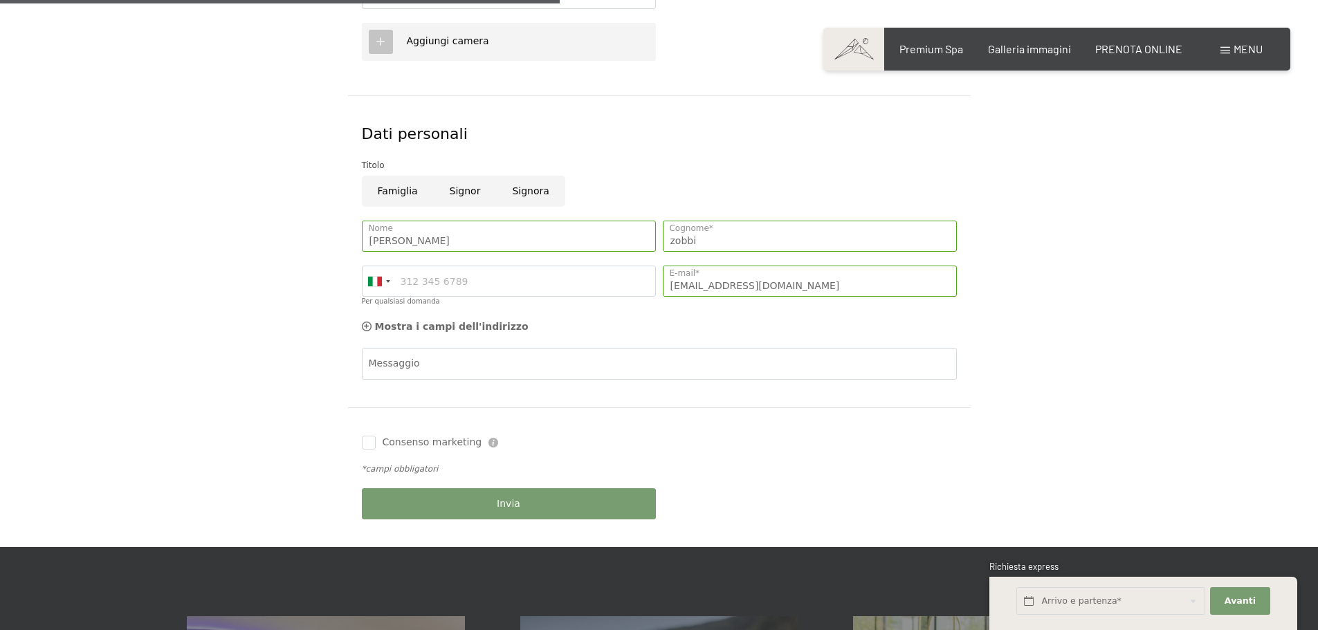
click at [254, 342] on form "Dettagli del soggiorno Sab. 14/02/2026 - Dom. 15/02/2026 Arrivo e partenza* 1 N…" at bounding box center [659, 79] width 944 height 935
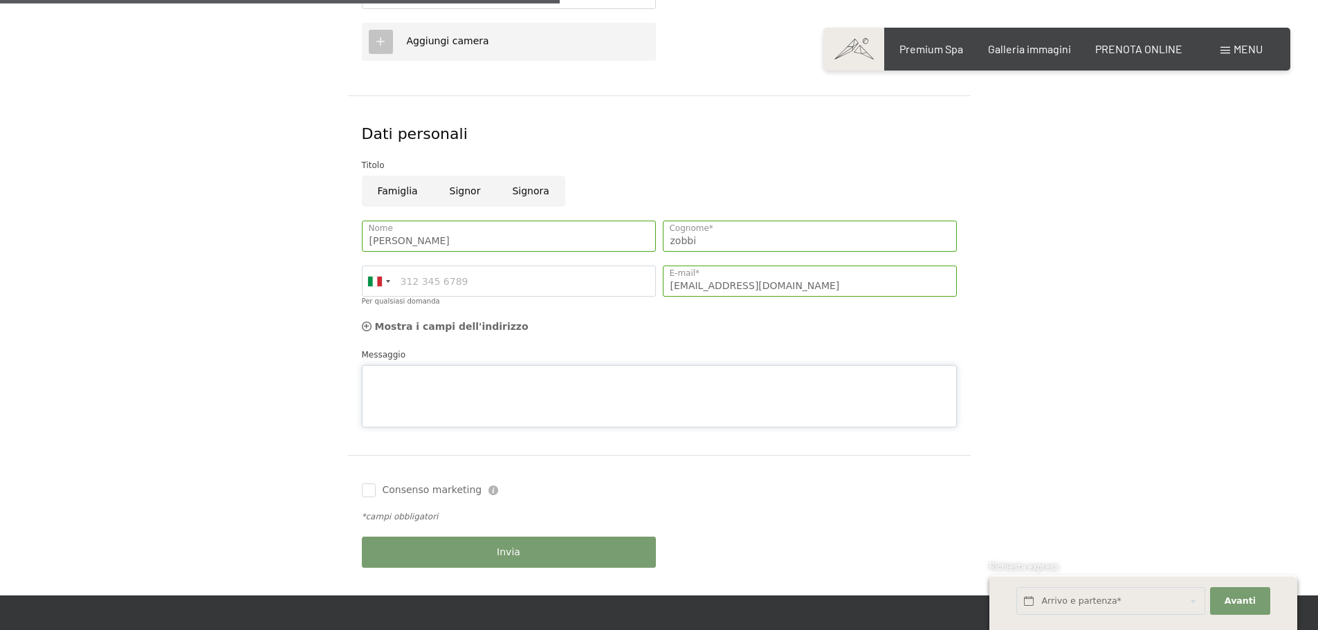
click at [484, 372] on textarea "Messaggio" at bounding box center [659, 396] width 595 height 62
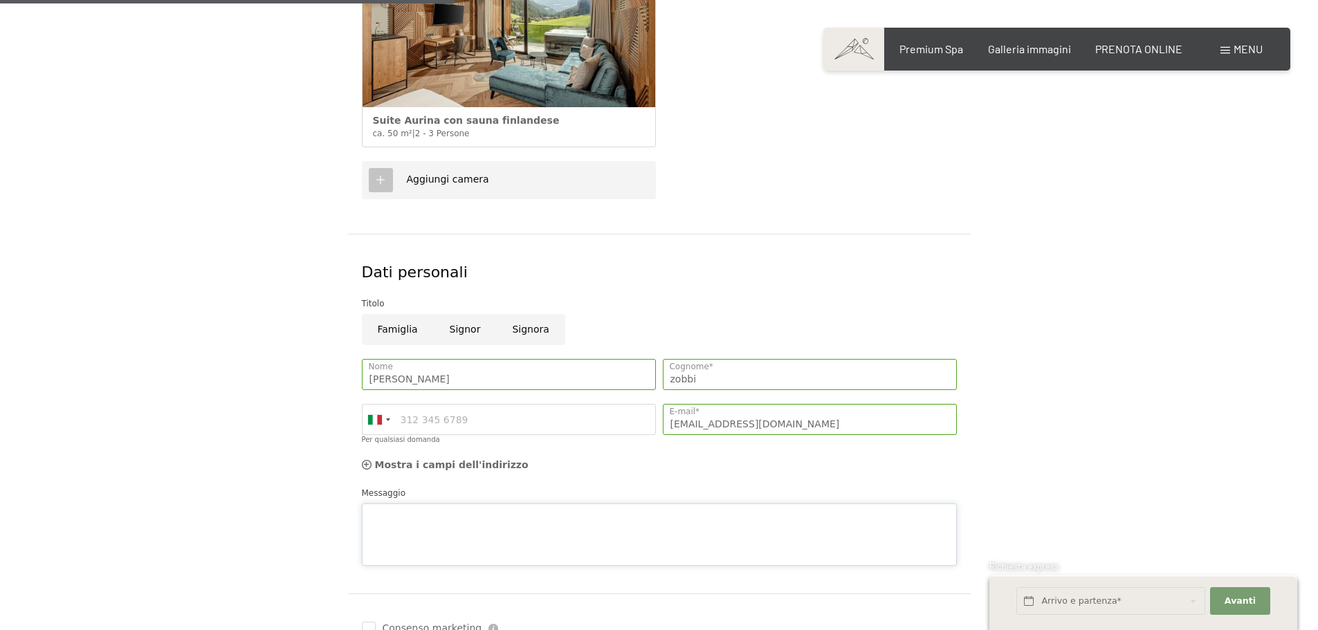
scroll to position [692, 0]
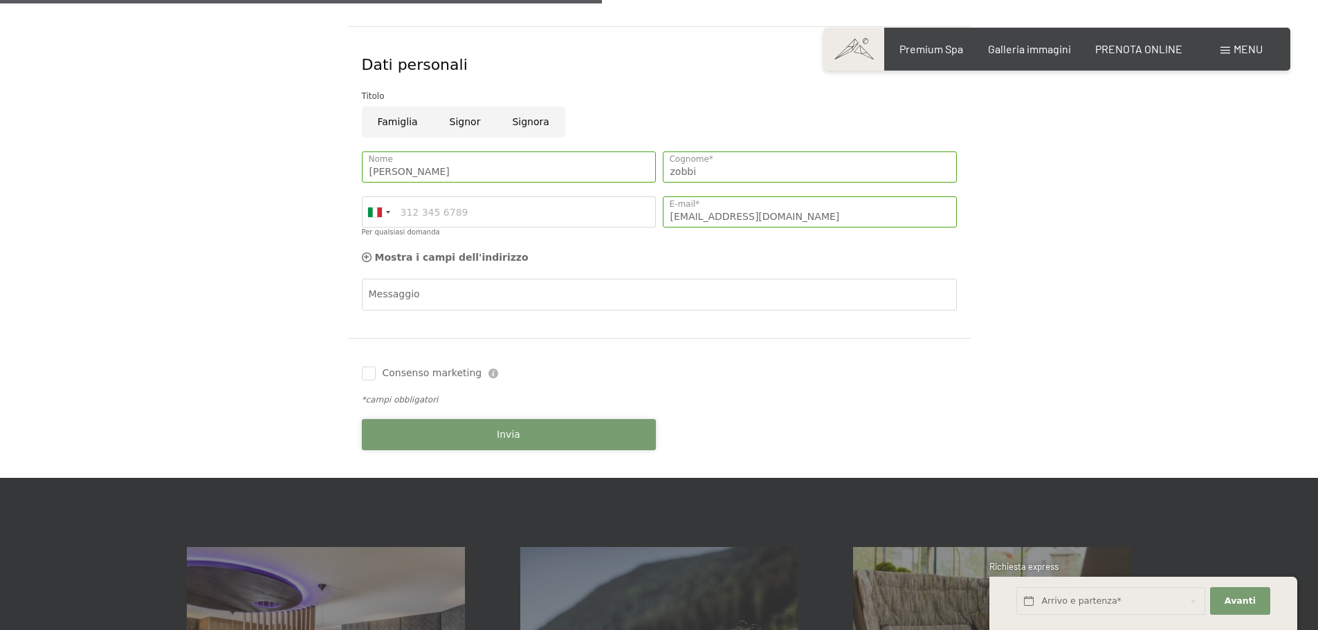
click at [490, 489] on div "Prenotazione Richiesta Premium Spa Galleria immagini PRENOTA ONLINE Menu DE IT …" at bounding box center [659, 373] width 1318 height 2131
click at [540, 433] on button "Invia" at bounding box center [509, 434] width 294 height 31
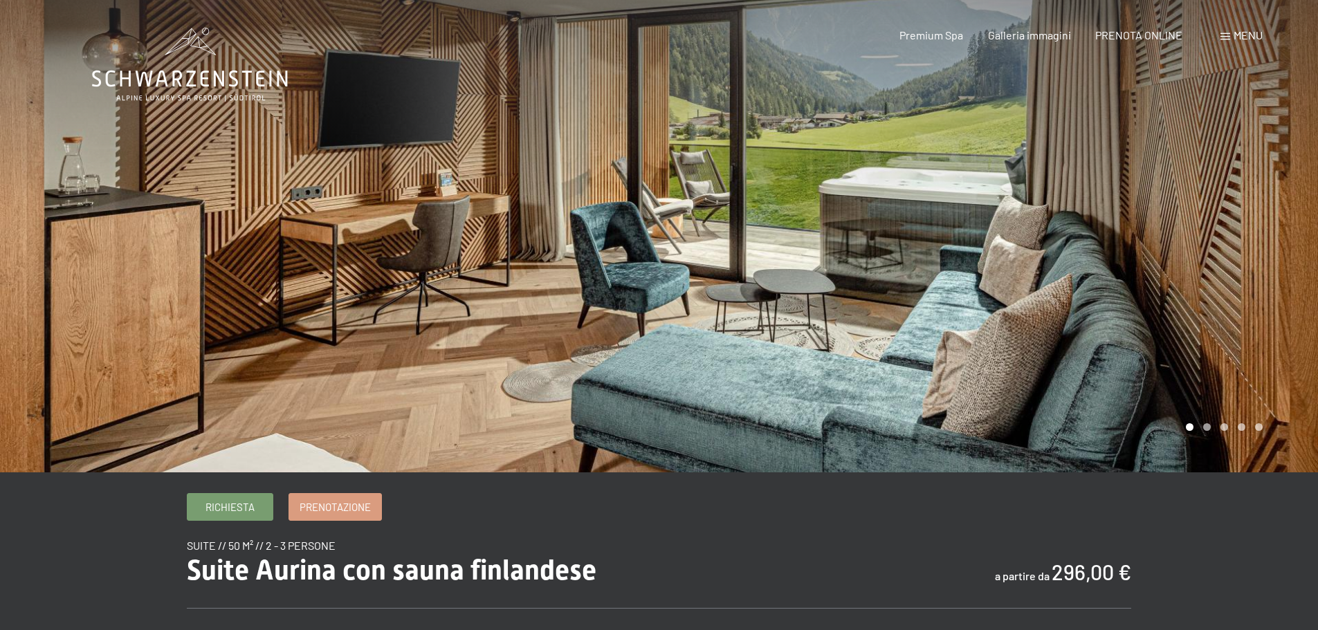
click at [1070, 228] on div at bounding box center [988, 236] width 659 height 473
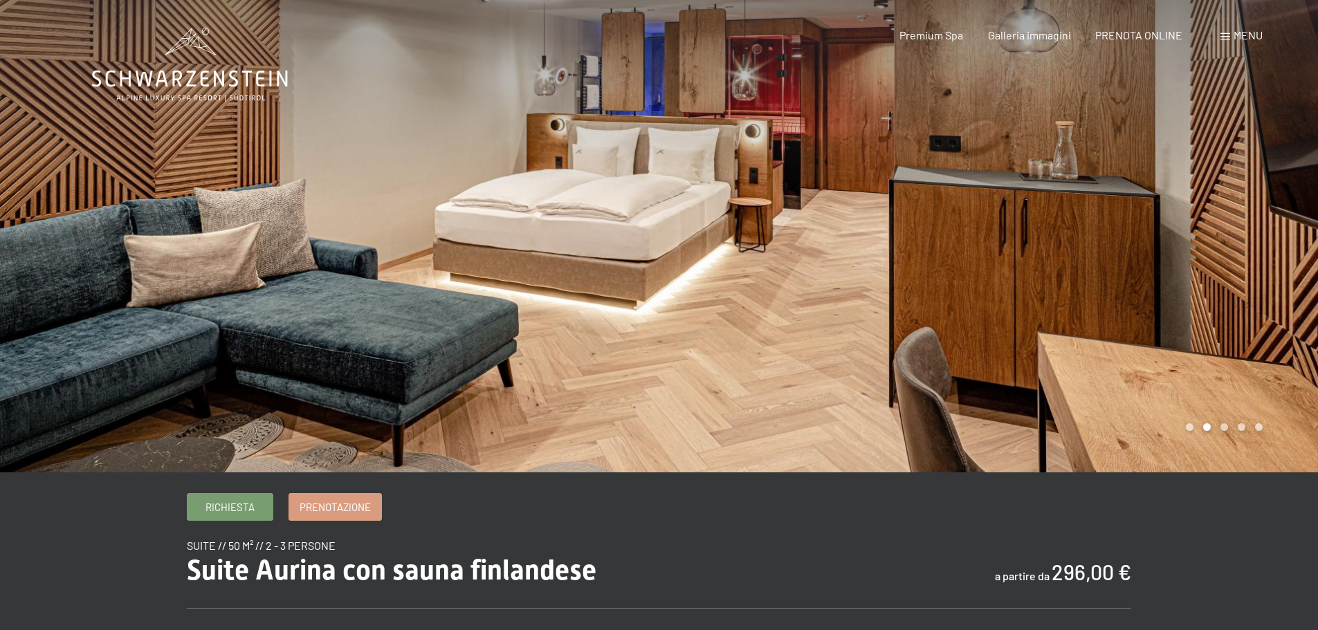
click at [1070, 228] on div at bounding box center [988, 236] width 659 height 473
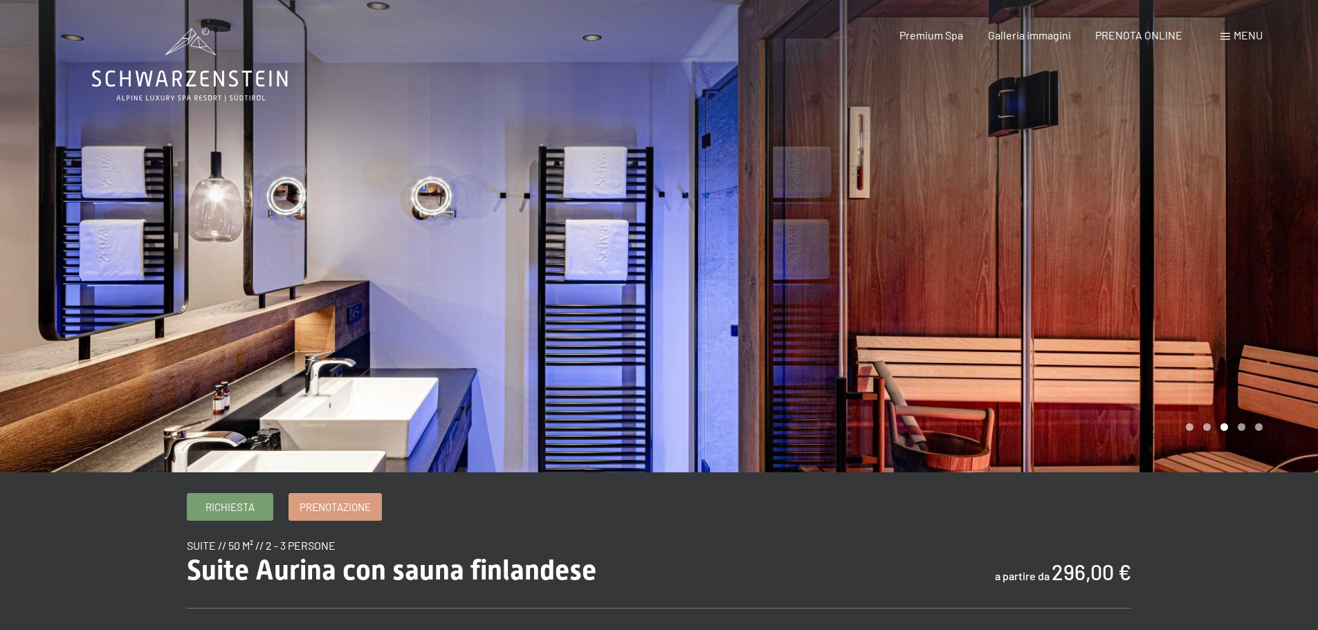
click at [1070, 228] on div at bounding box center [988, 236] width 659 height 473
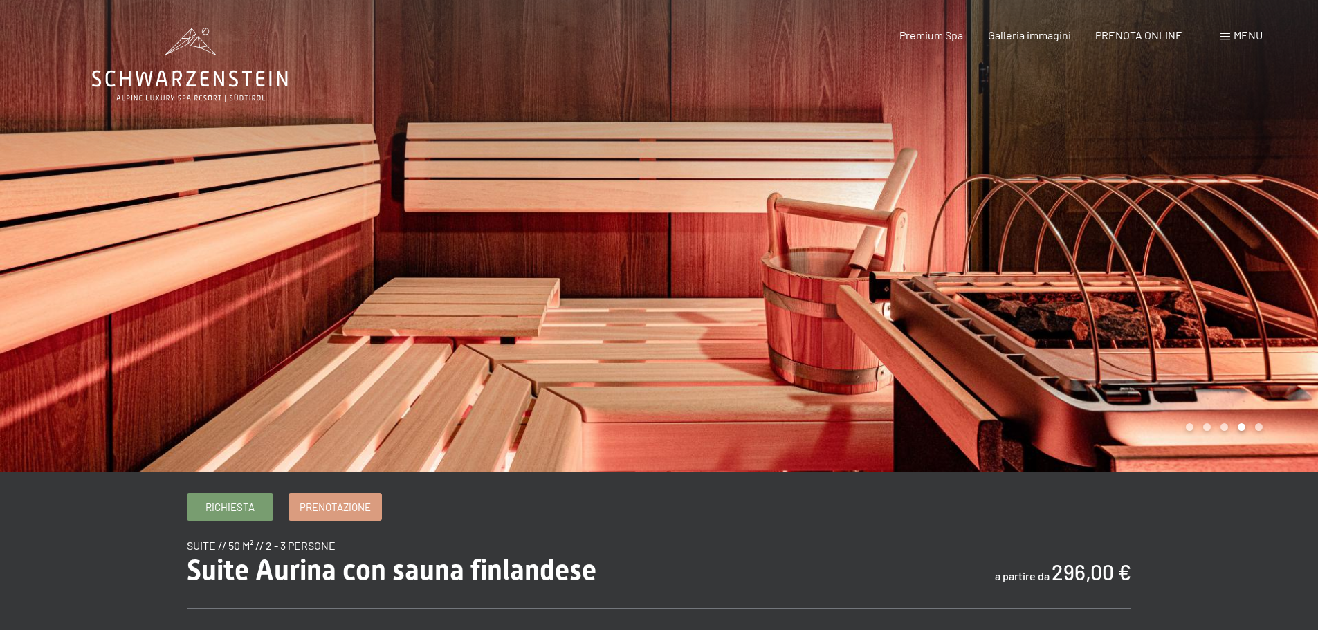
click at [1070, 228] on div at bounding box center [988, 236] width 659 height 473
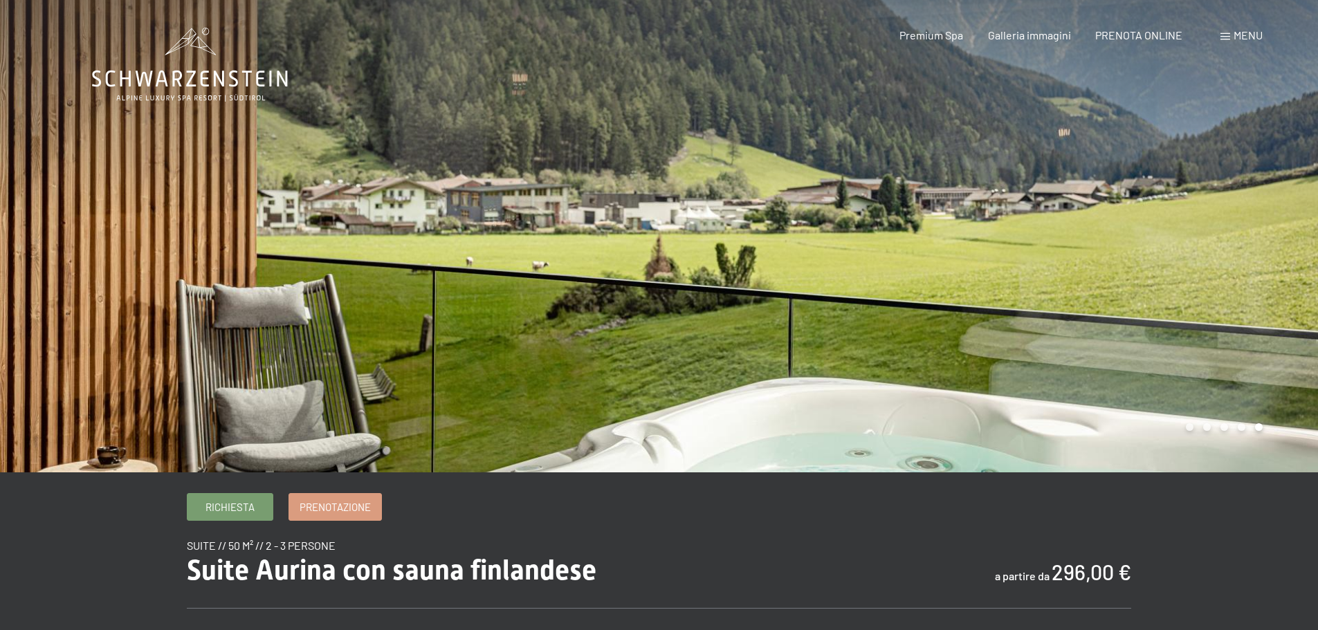
click at [1070, 228] on div at bounding box center [988, 236] width 659 height 473
